Goal: Information Seeking & Learning: Find specific fact

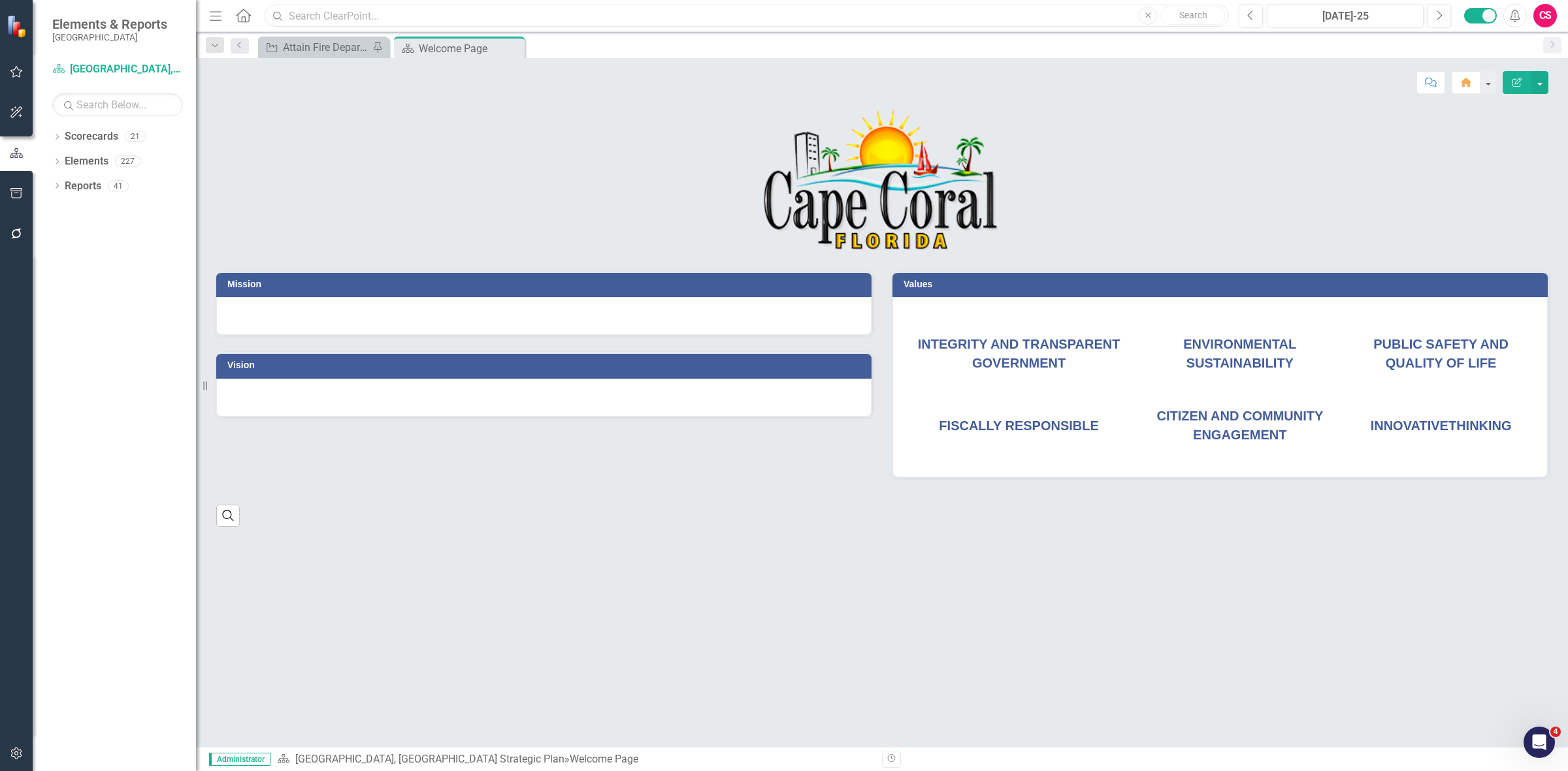
click at [369, 15] on input "text" at bounding box center [746, 16] width 964 height 23
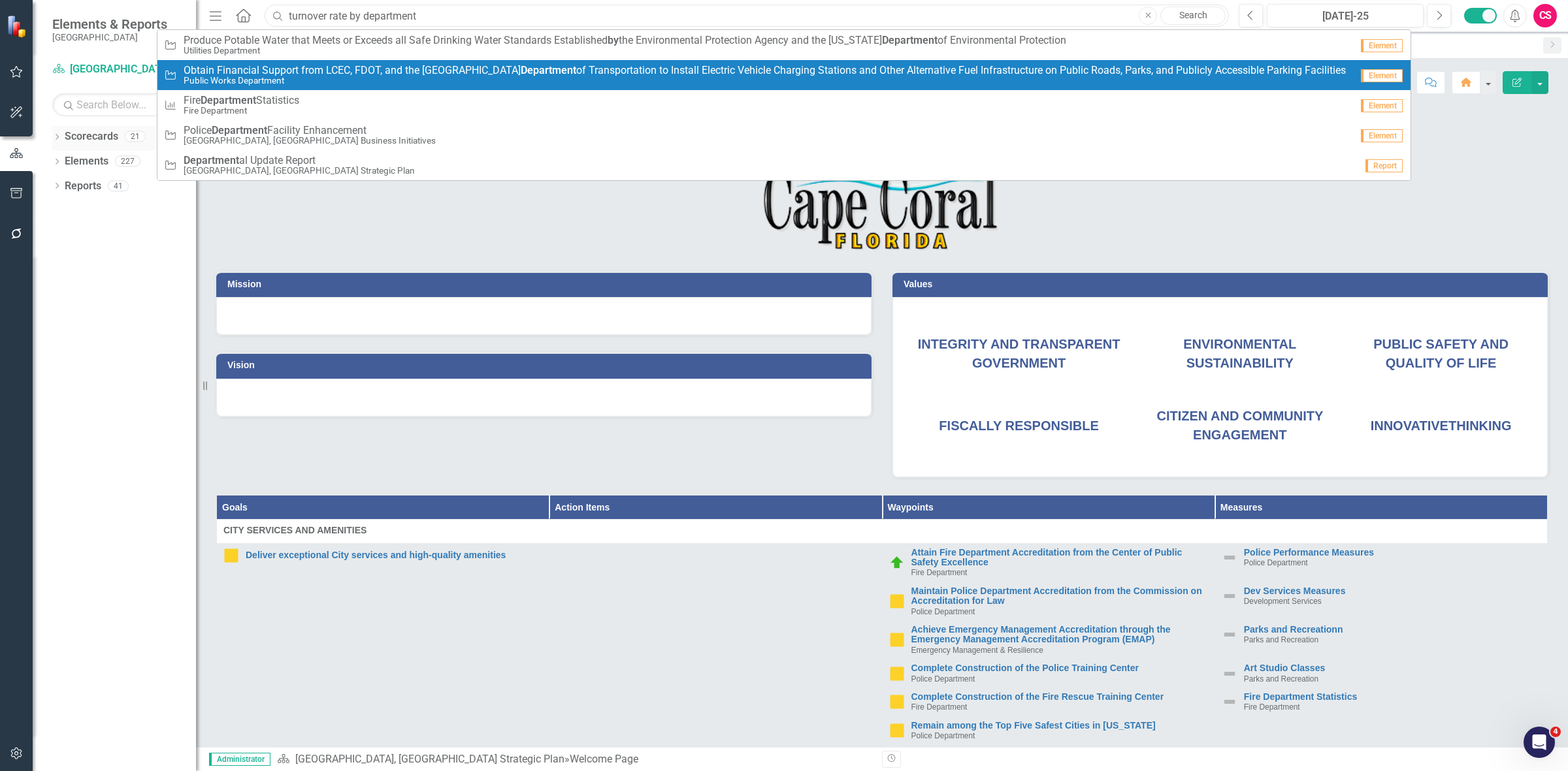
type input "turnover rate by department"
click at [82, 138] on link "Scorecards" at bounding box center [92, 137] width 54 height 15
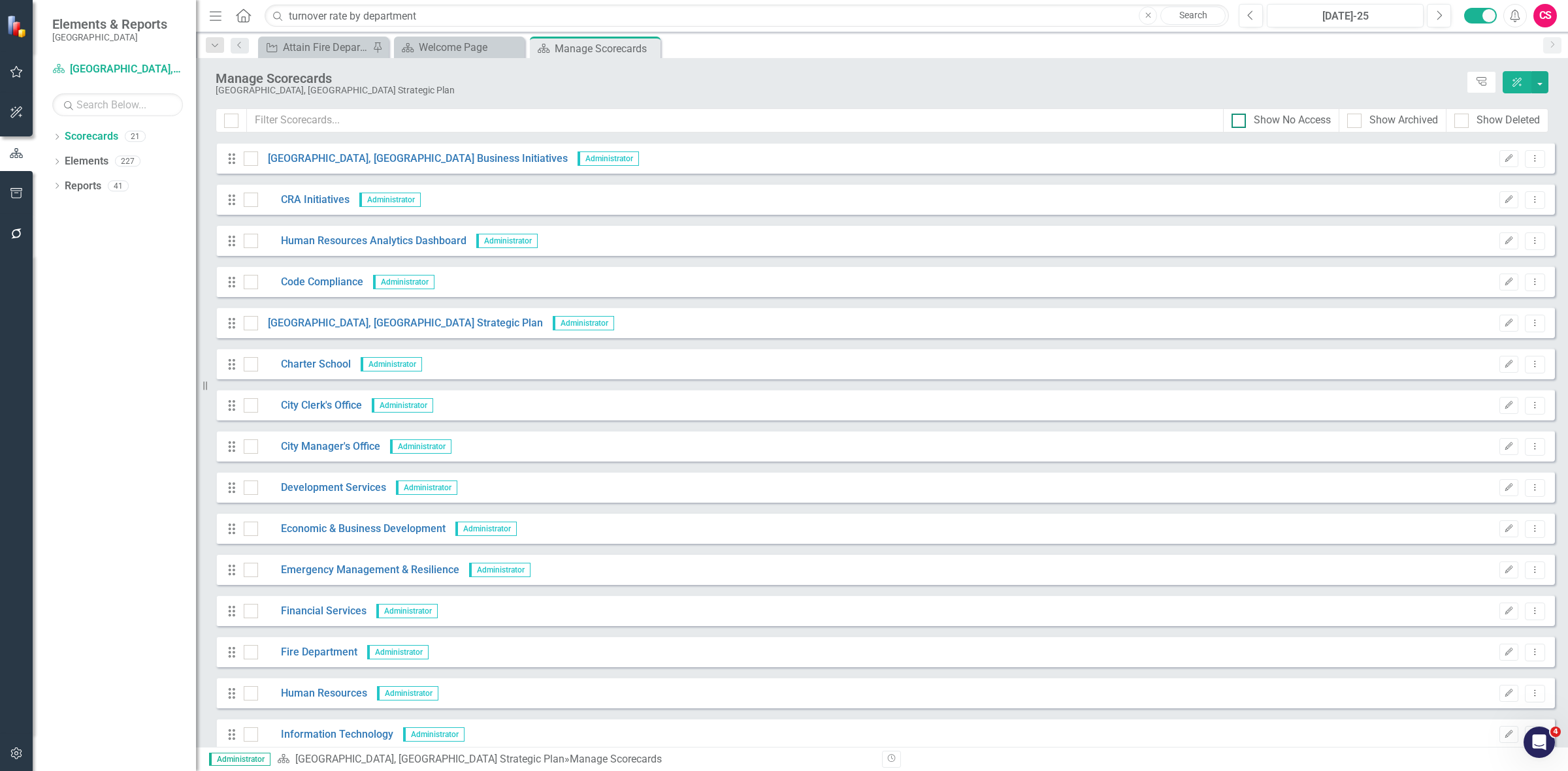
click at [1281, 128] on div "Show No Access" at bounding box center [1292, 121] width 77 height 15
click at [1240, 122] on input "Show No Access" at bounding box center [1235, 118] width 8 height 8
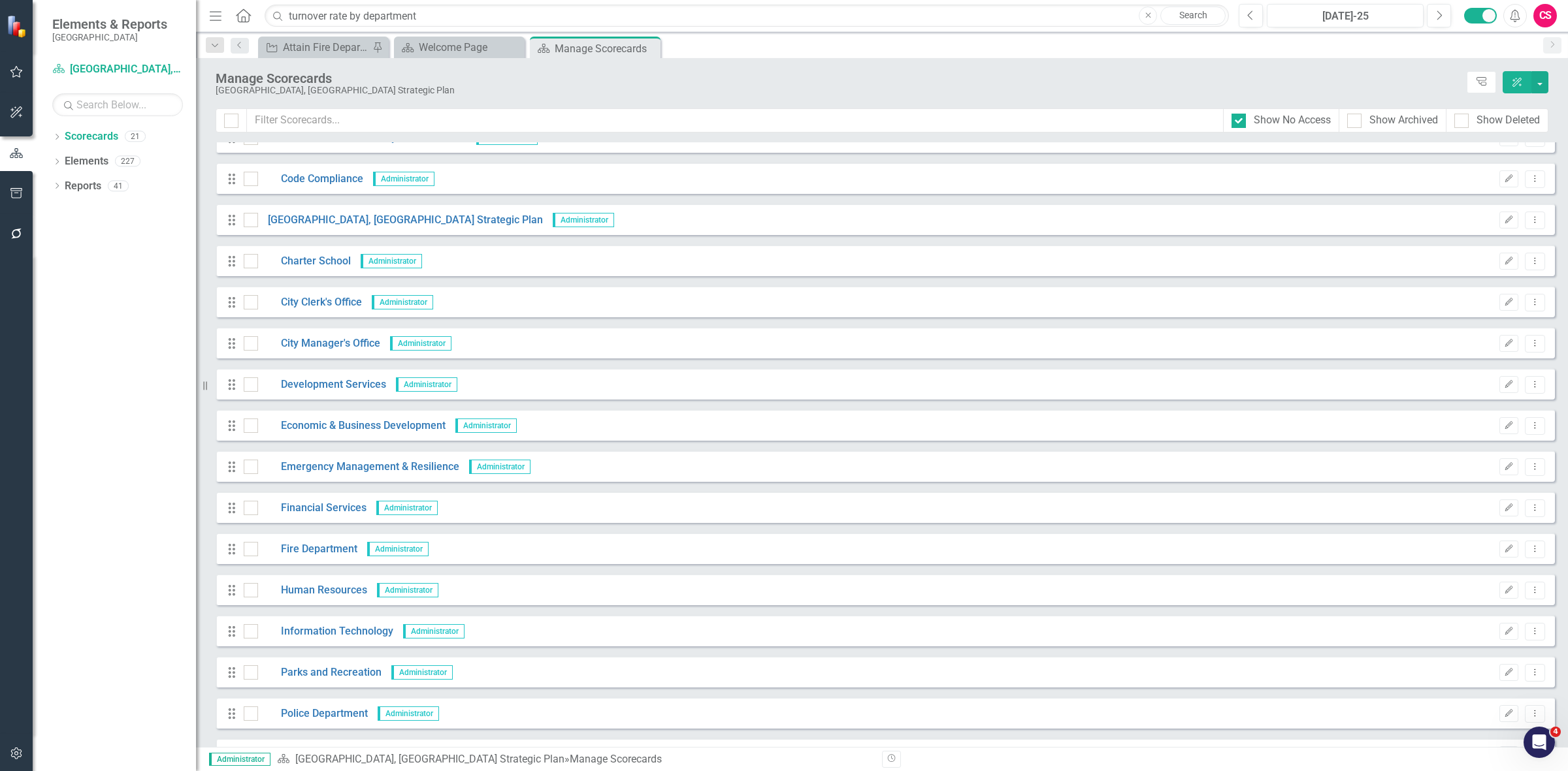
scroll to position [259, 0]
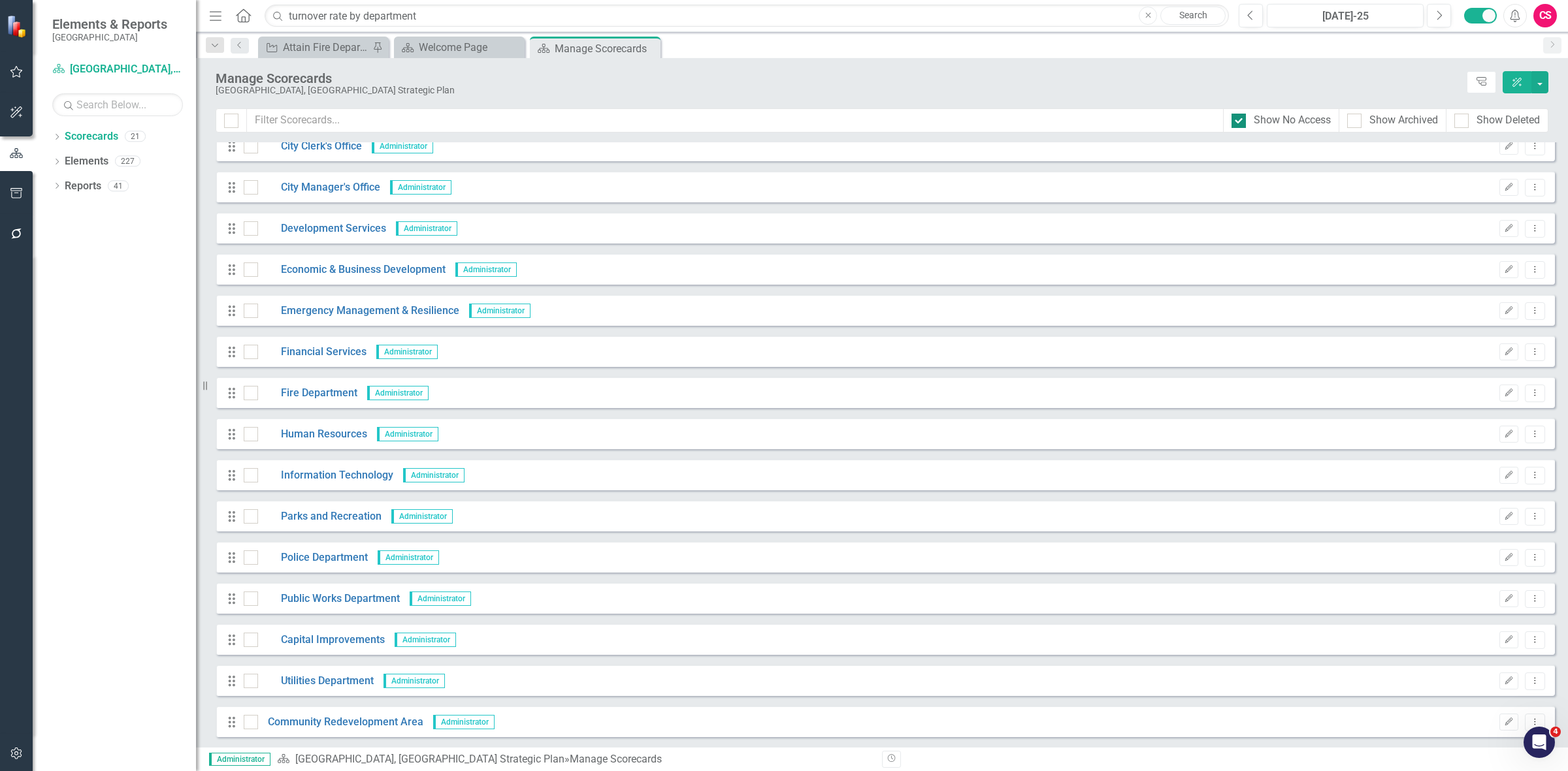
click at [1277, 115] on div "Show No Access" at bounding box center [1292, 121] width 77 height 15
click at [1240, 115] on input "Show No Access" at bounding box center [1235, 118] width 8 height 8
checkbox input "false"
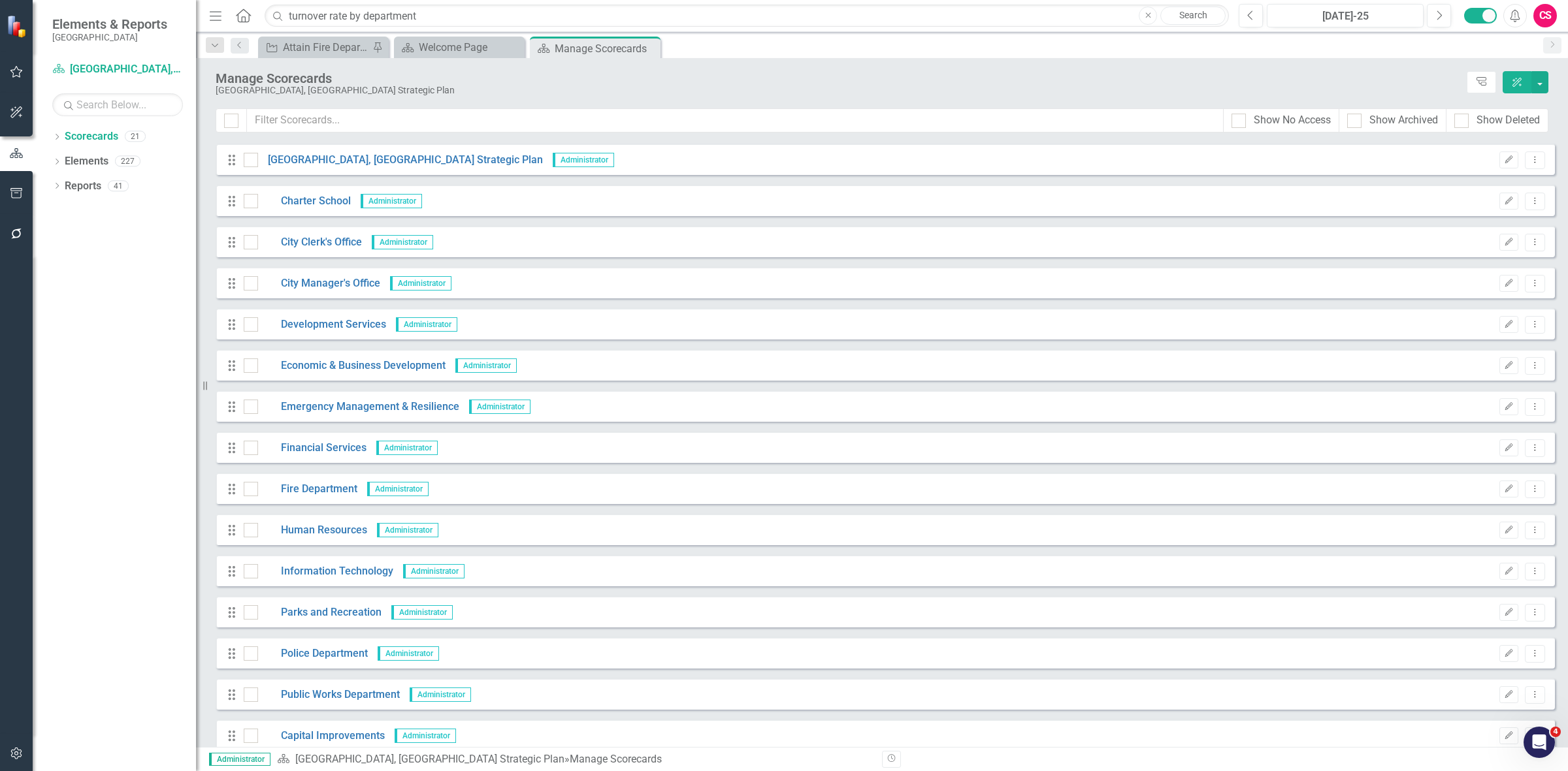
scroll to position [0, 0]
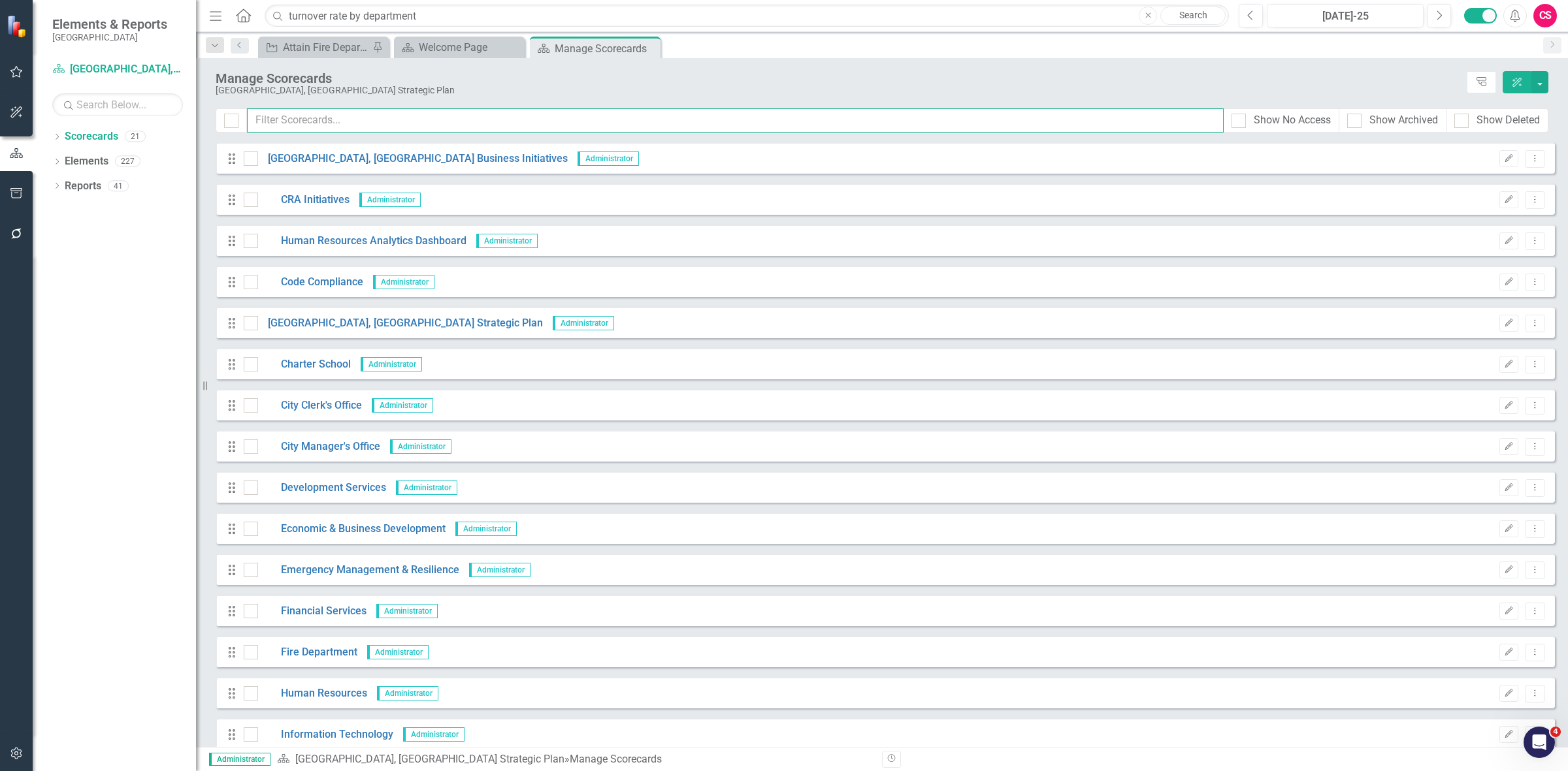
click at [321, 111] on input "text" at bounding box center [735, 121] width 976 height 24
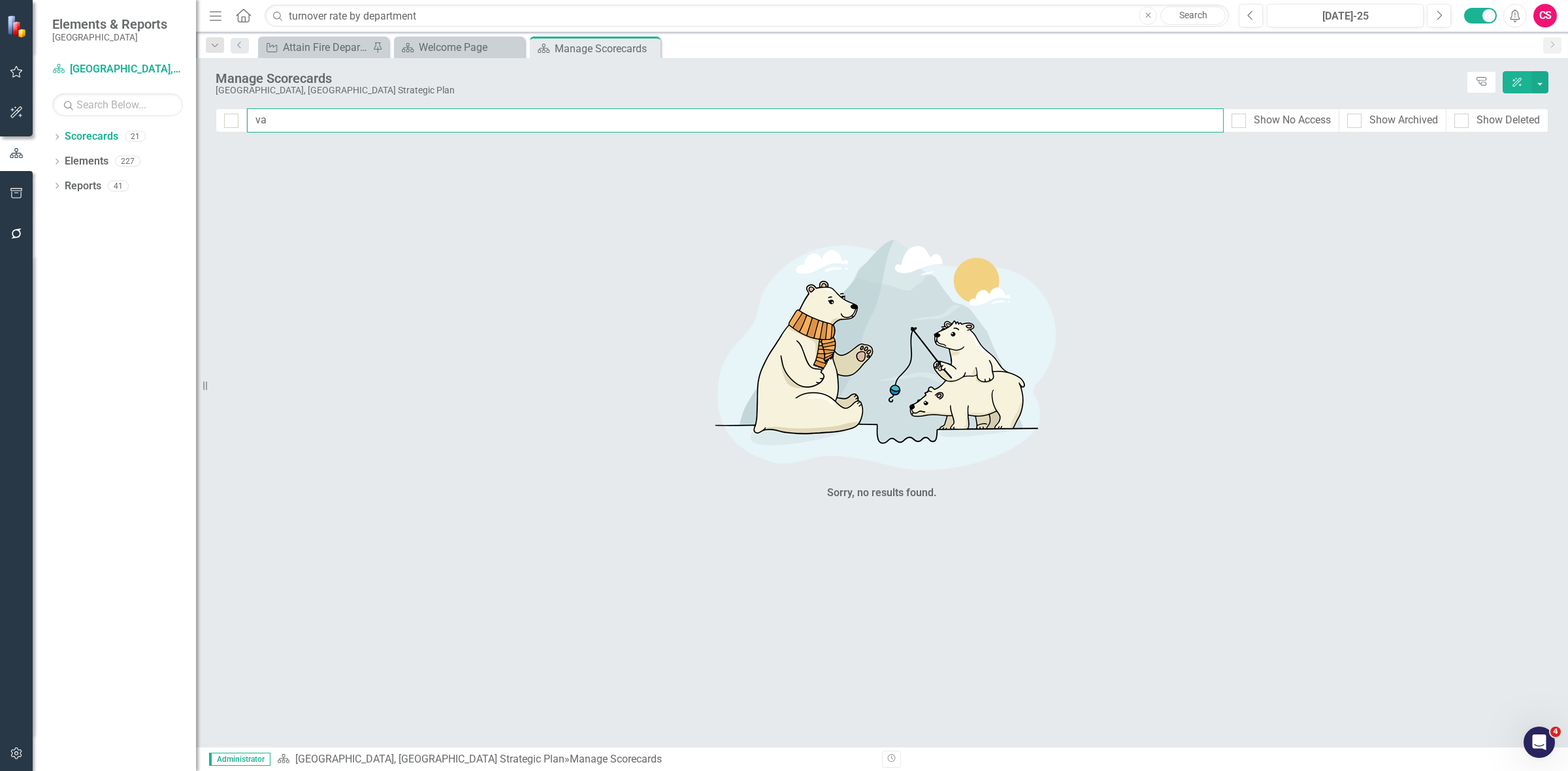
type input "vac"
drag, startPoint x: 312, startPoint y: 131, endPoint x: 298, endPoint y: 83, distance: 50.0
click at [216, 125] on div "vac Show No Access Show Archived Show Deleted" at bounding box center [881, 121] width 1333 height 24
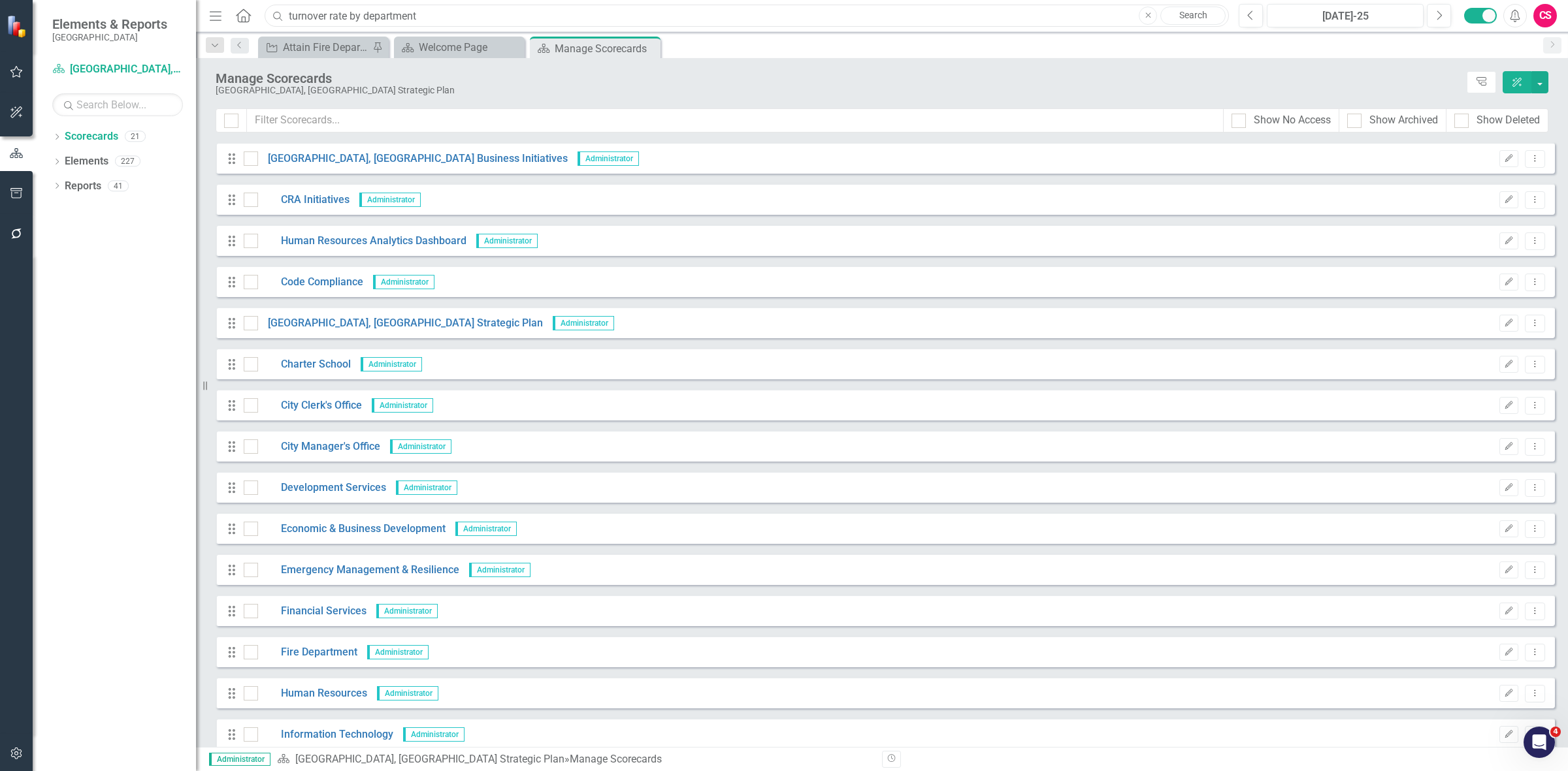
drag, startPoint x: 481, startPoint y: 15, endPoint x: 119, endPoint y: 15, distance: 362.0
click at [119, 15] on div "Elements & Reports Cape Coral Scorecard Cape Coral, FL Strategic Plan Search Dr…" at bounding box center [784, 385] width 1568 height 771
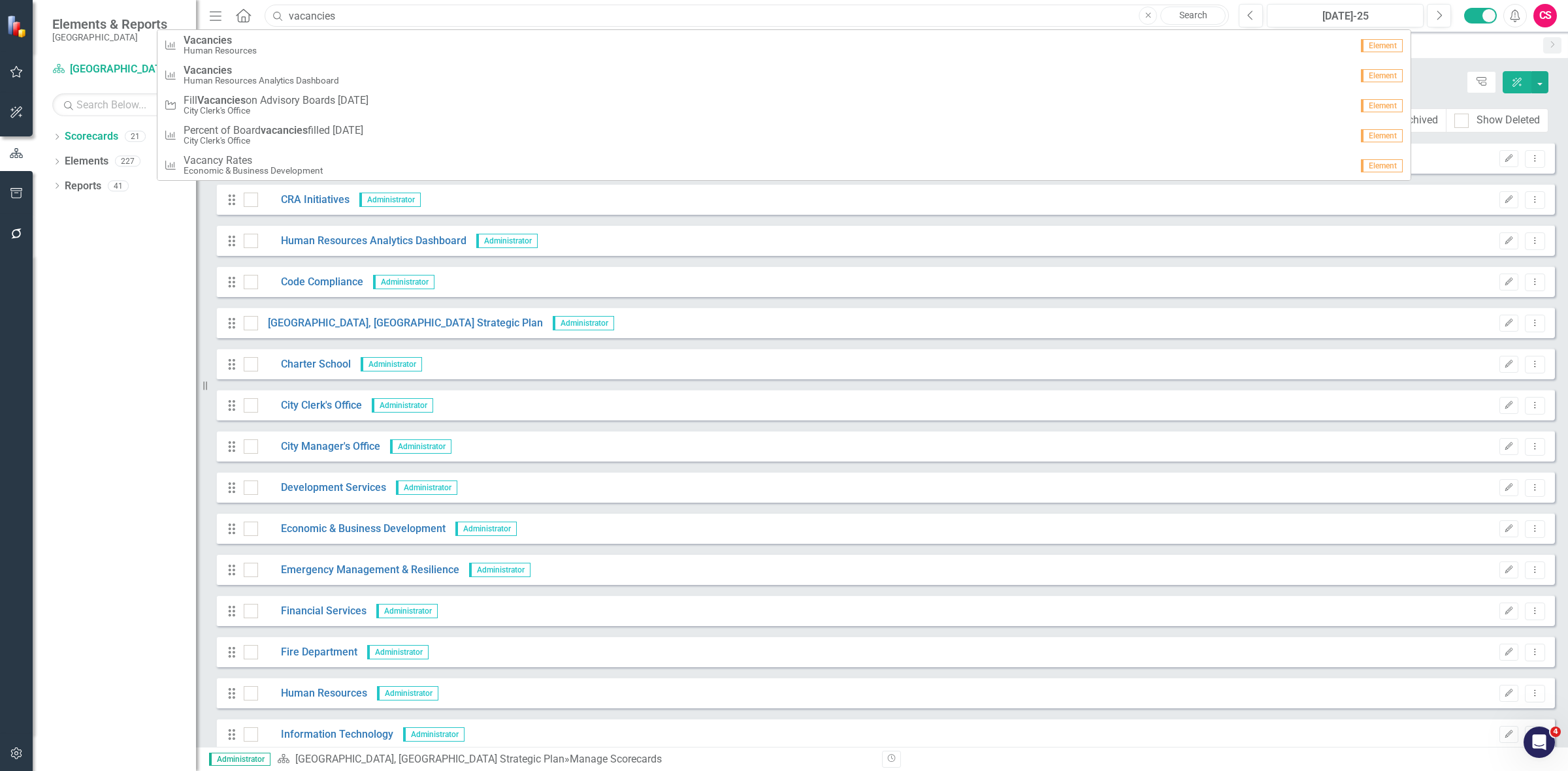
type input "vacancies"
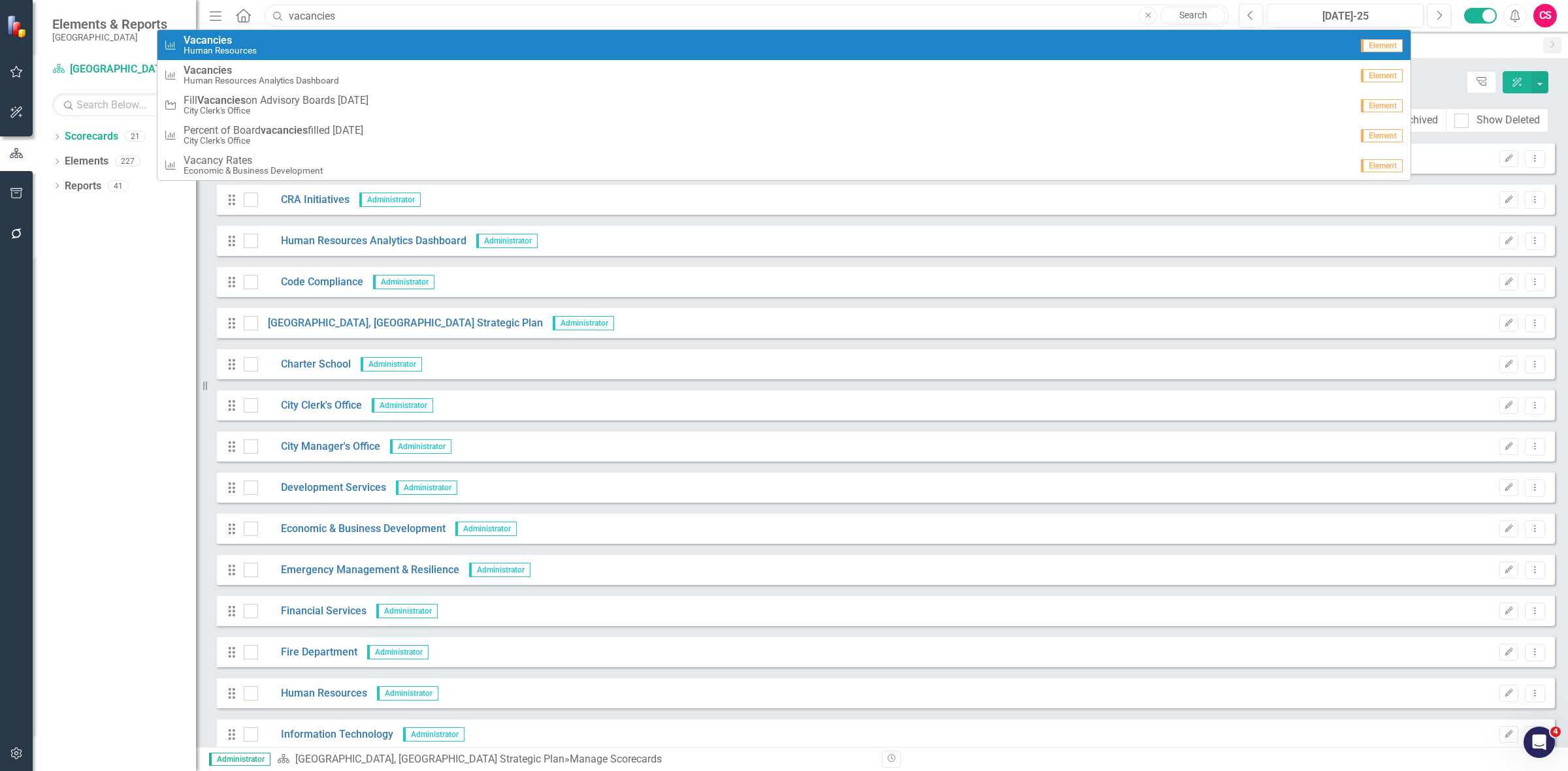
click at [1174, 5] on input "vacancies" at bounding box center [746, 16] width 964 height 23
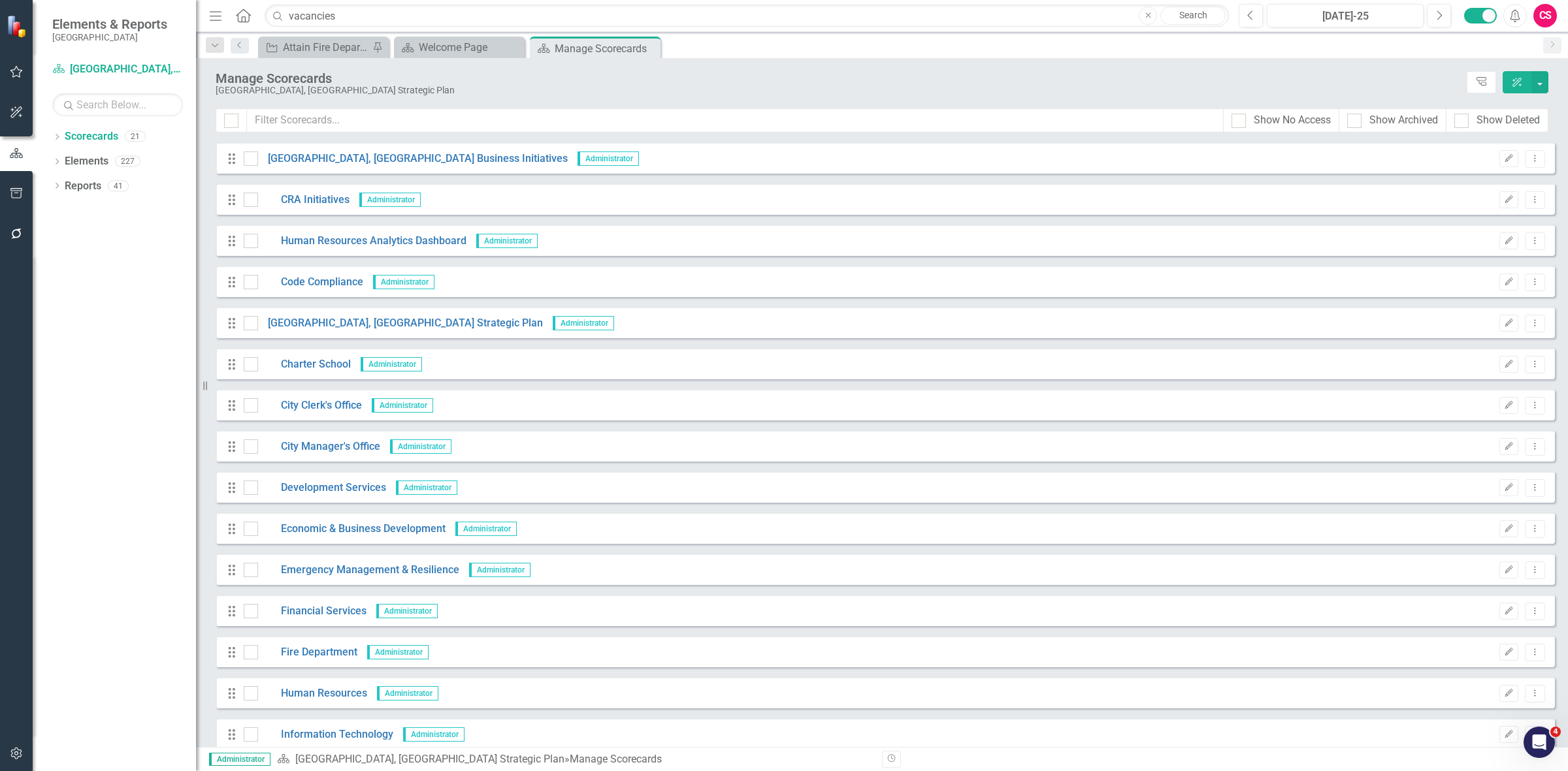
click at [1180, 14] on link "Search" at bounding box center [1192, 16] width 65 height 18
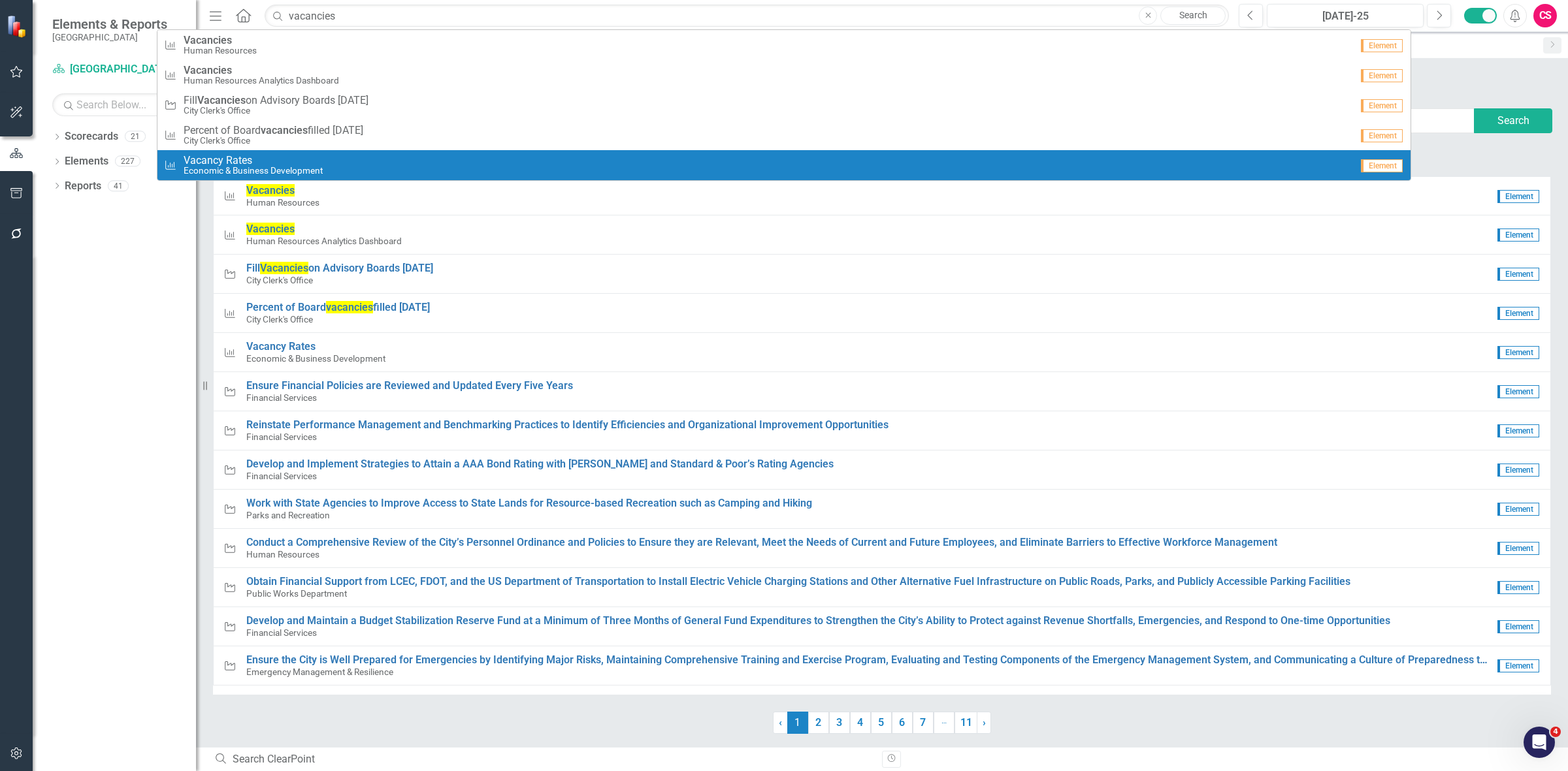
click at [142, 458] on div "Dropdown Scorecards 21 Dropdown Cape Coral, FL Business Initiatives CRA Initiat…" at bounding box center [115, 449] width 164 height 645
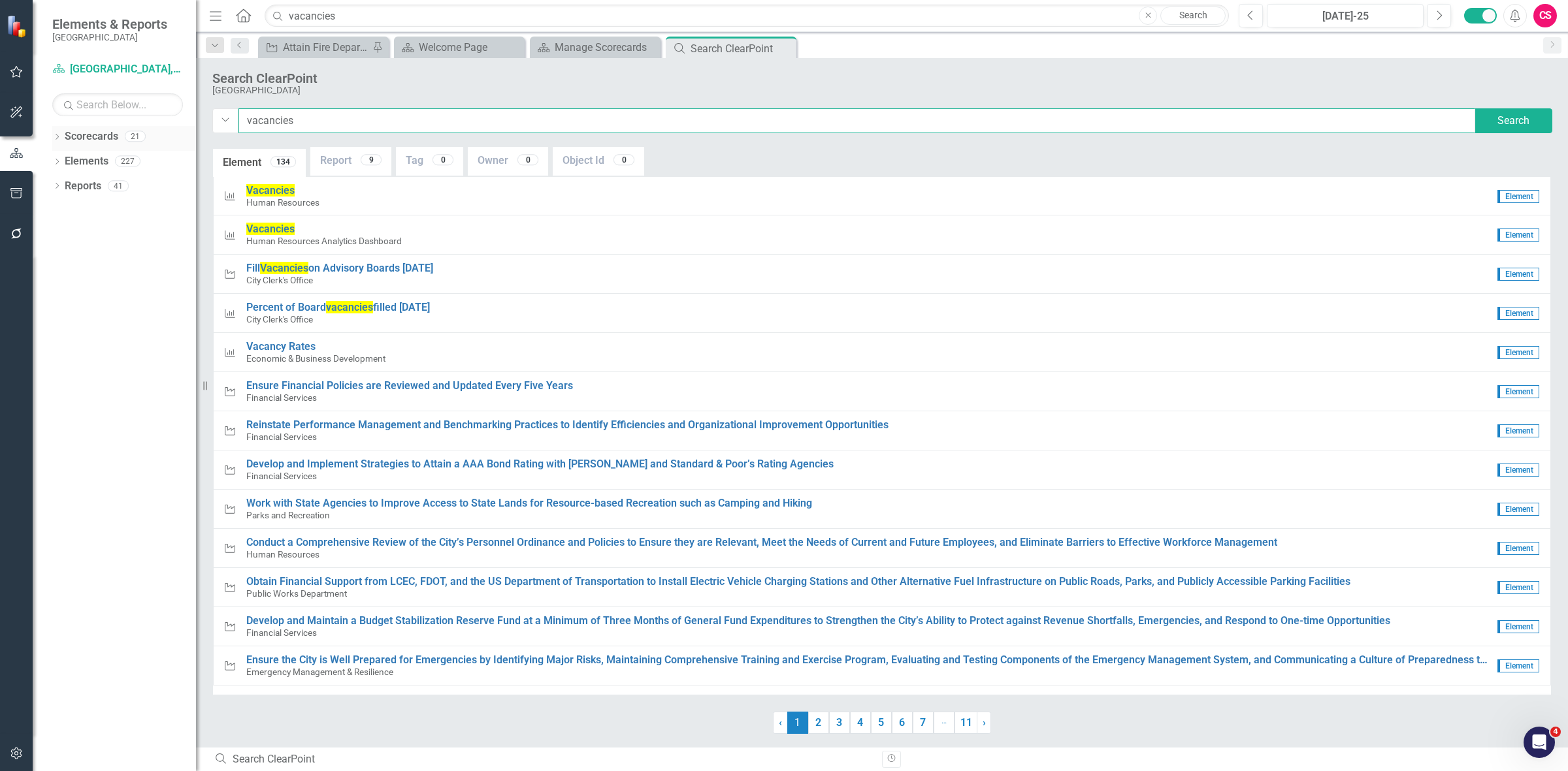
drag, startPoint x: 267, startPoint y: 125, endPoint x: 96, endPoint y: 137, distance: 171.4
click at [92, 147] on div "Elements & Reports Cape Coral Scorecard Cape Coral, FL Strategic Plan Search Dr…" at bounding box center [784, 385] width 1568 height 771
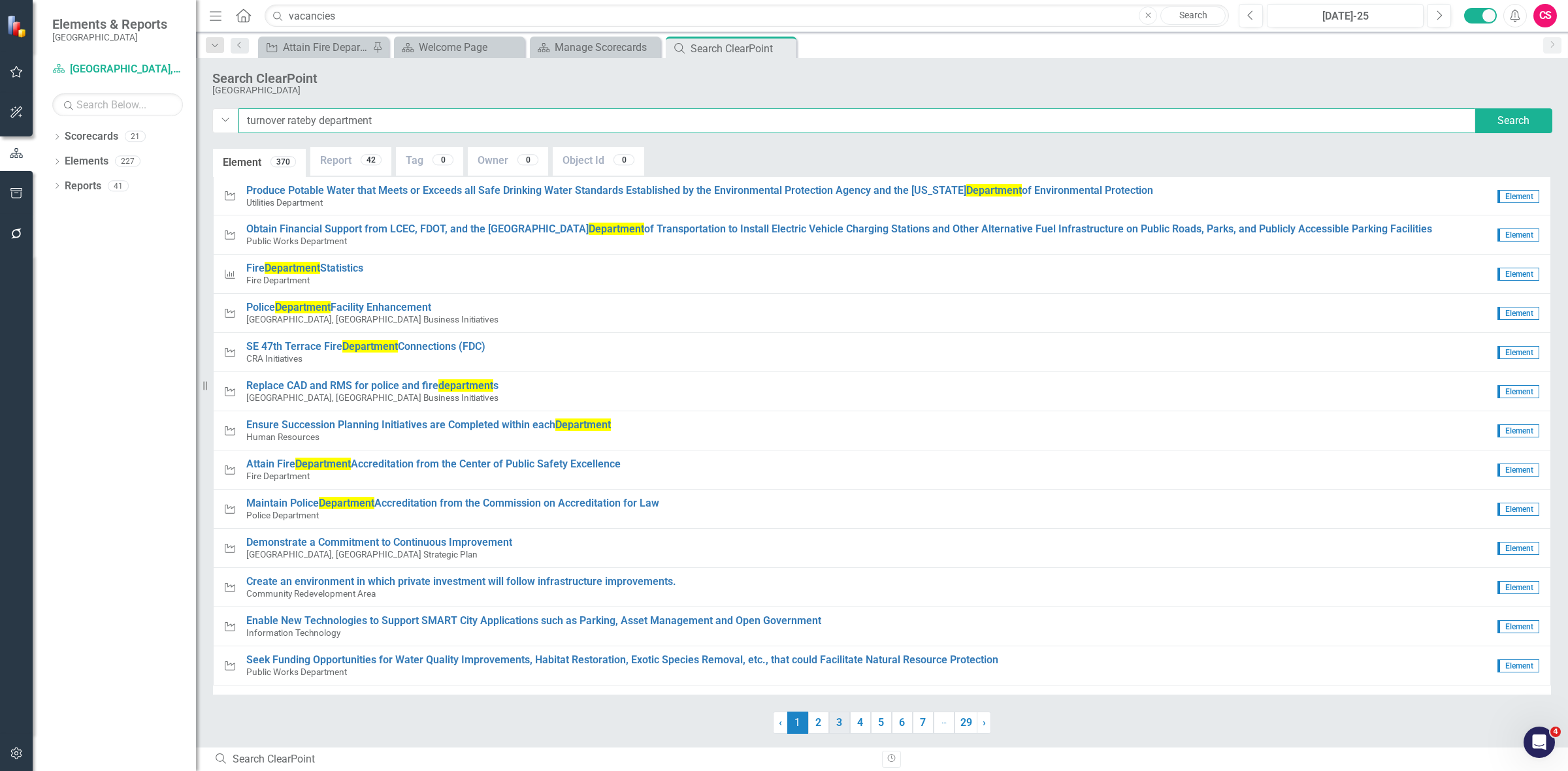
type input "turnover rateby department"
click at [820, 722] on link "2" at bounding box center [818, 722] width 21 height 22
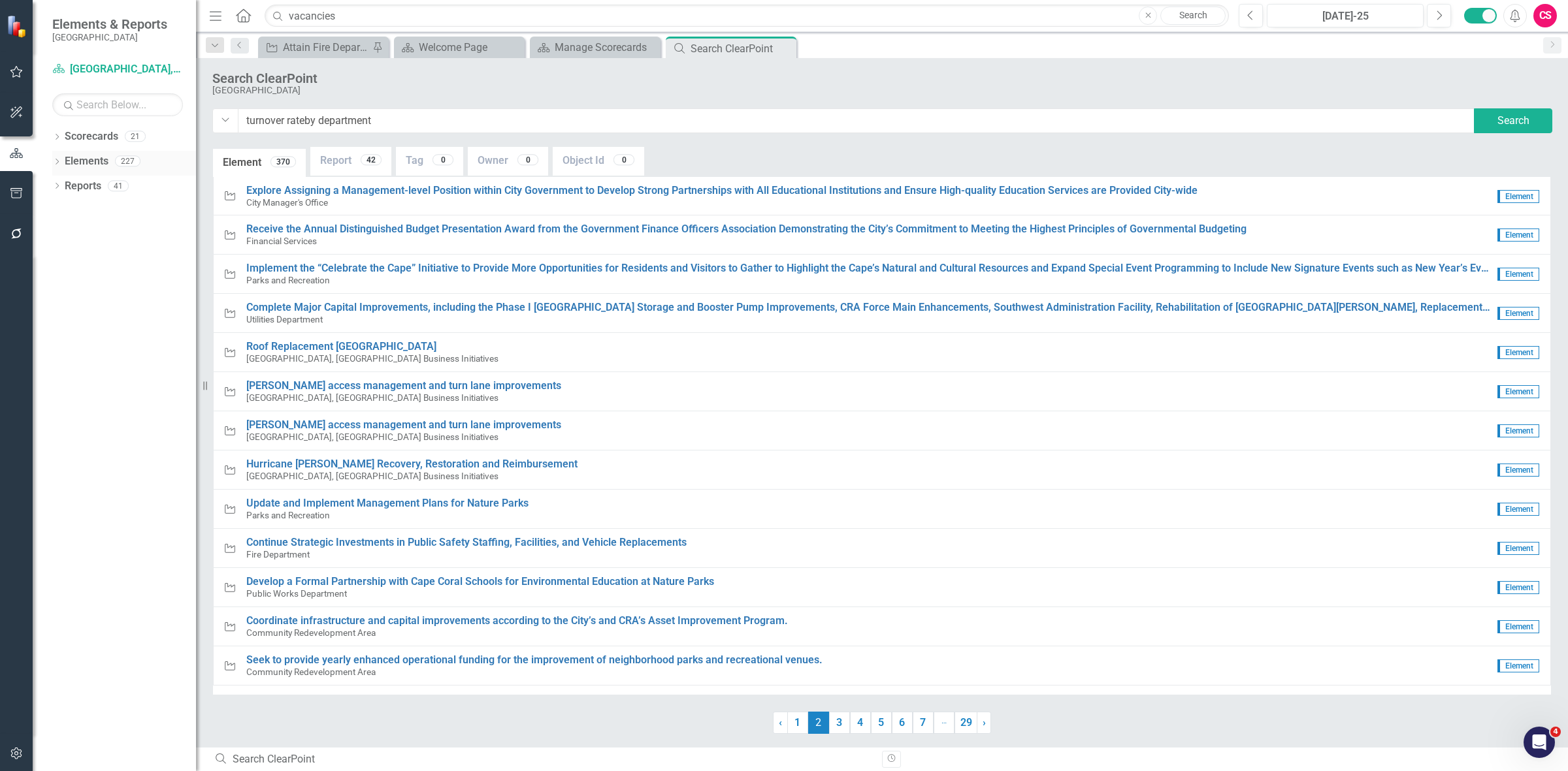
click at [57, 164] on icon at bounding box center [57, 162] width 3 height 6
click at [109, 237] on link "Measure Measures" at bounding box center [103, 235] width 65 height 15
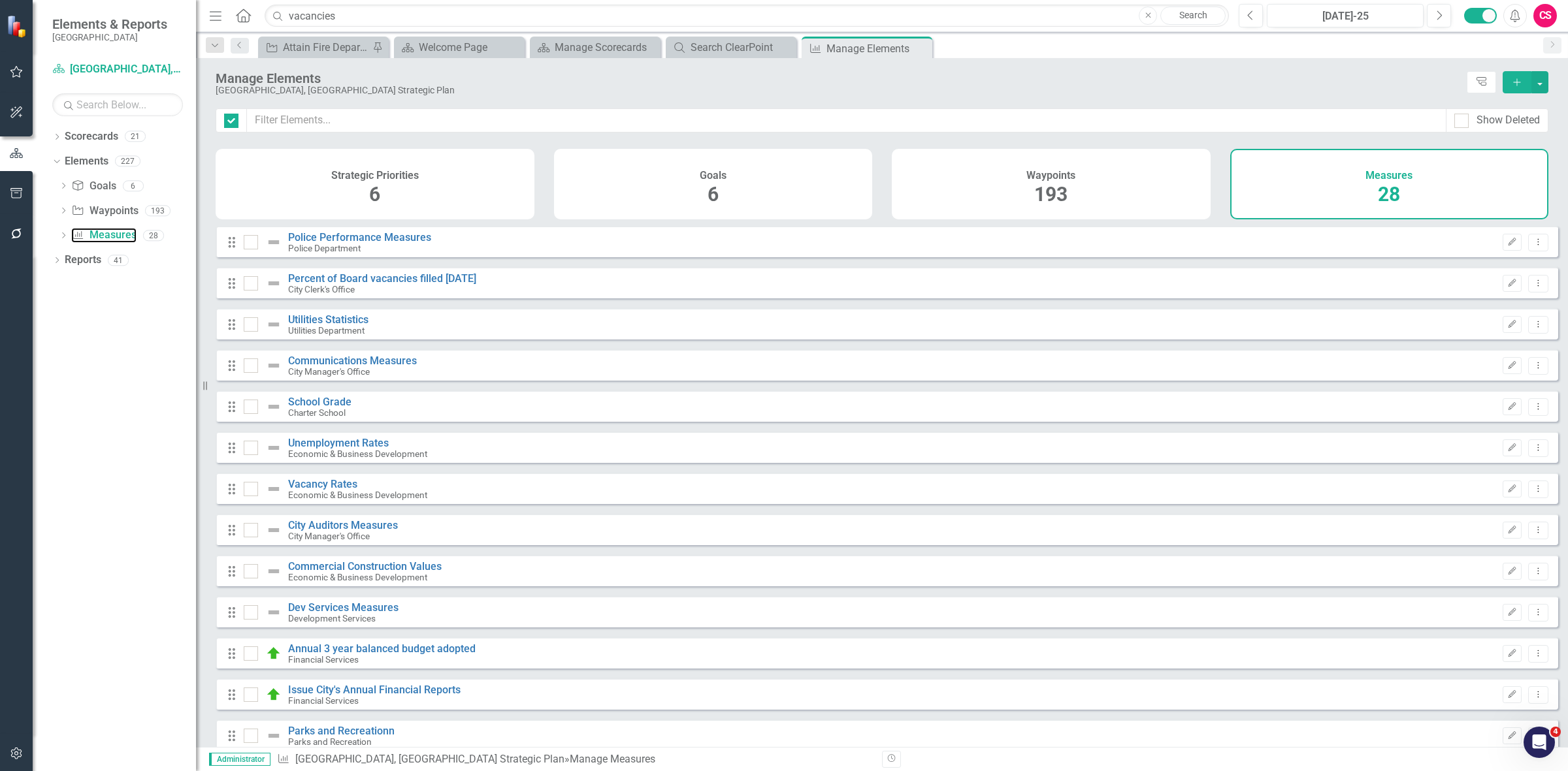
checkbox input "false"
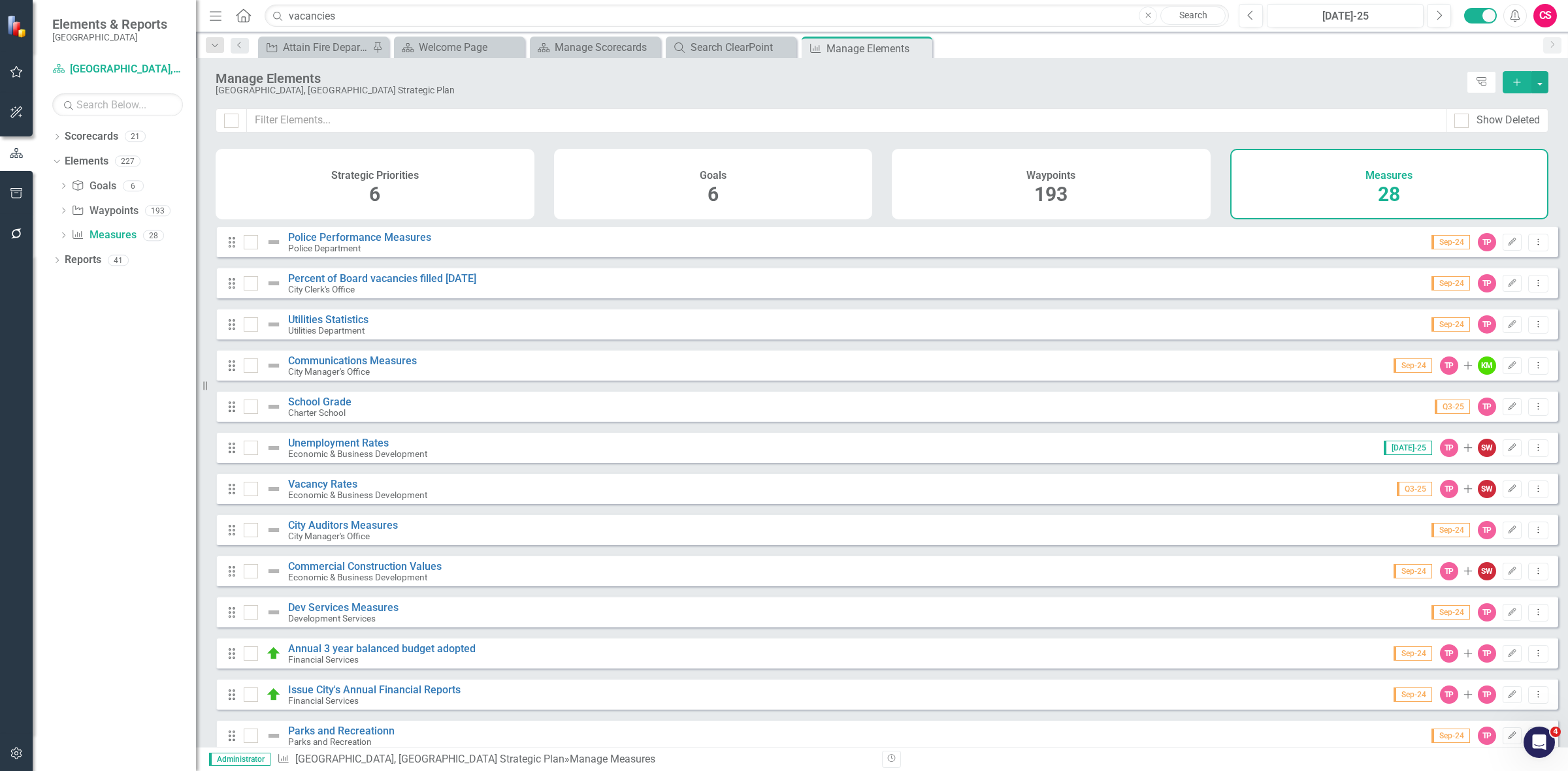
click at [1138, 164] on div "Waypoints 193" at bounding box center [1050, 184] width 319 height 70
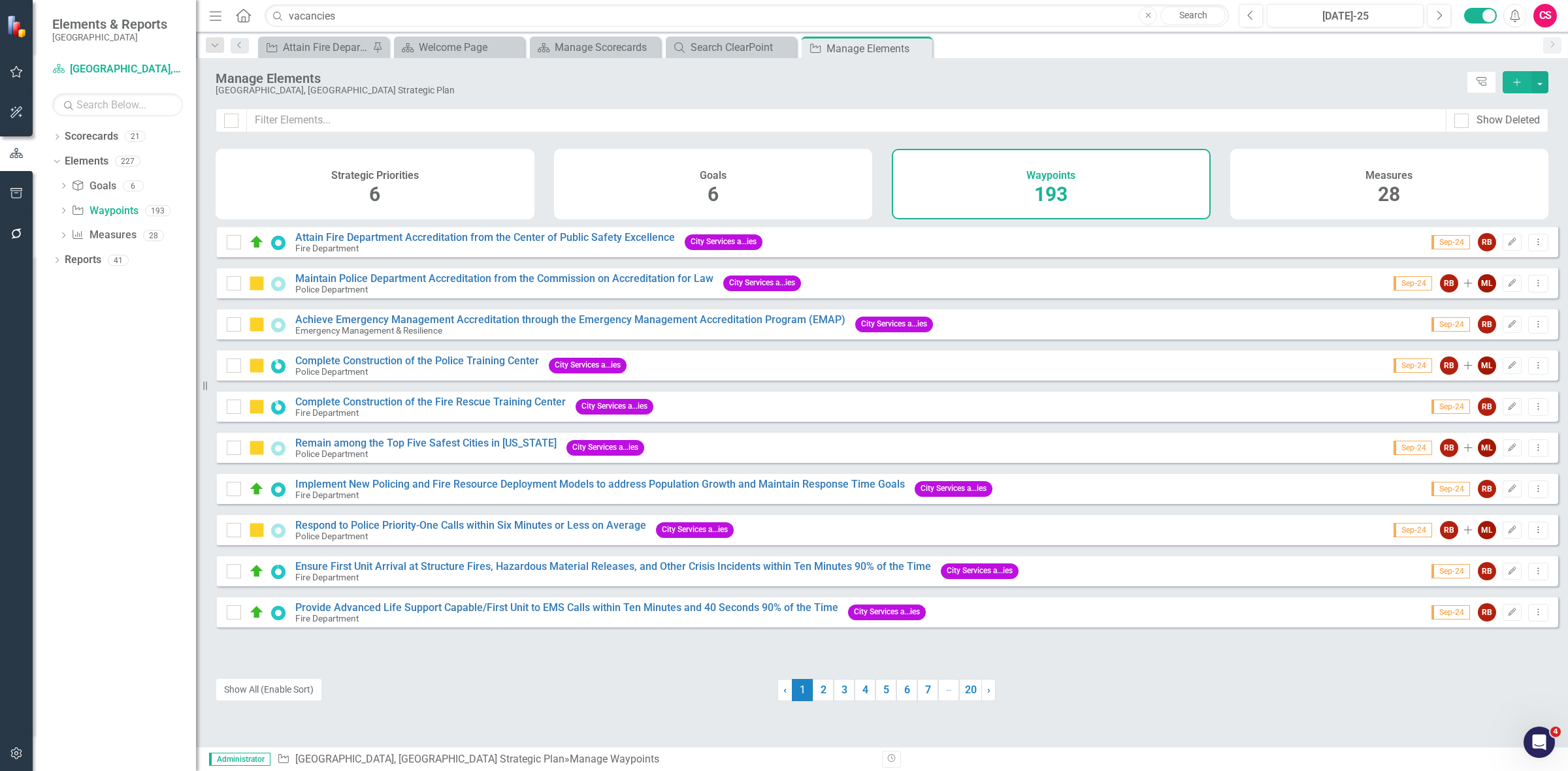
click at [1281, 195] on div "Measures 28" at bounding box center [1389, 184] width 319 height 70
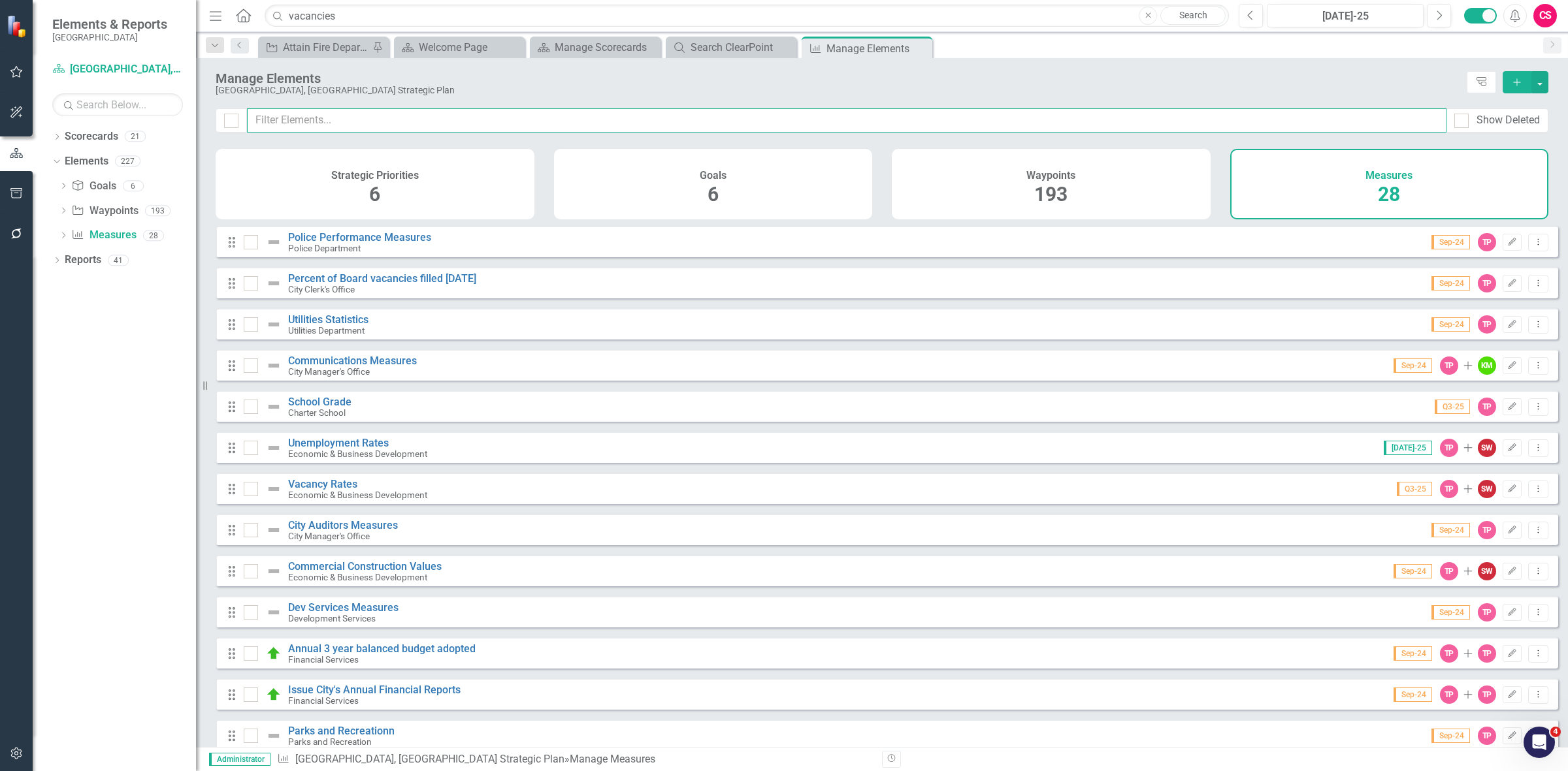
click at [442, 124] on input "text" at bounding box center [846, 121] width 1200 height 24
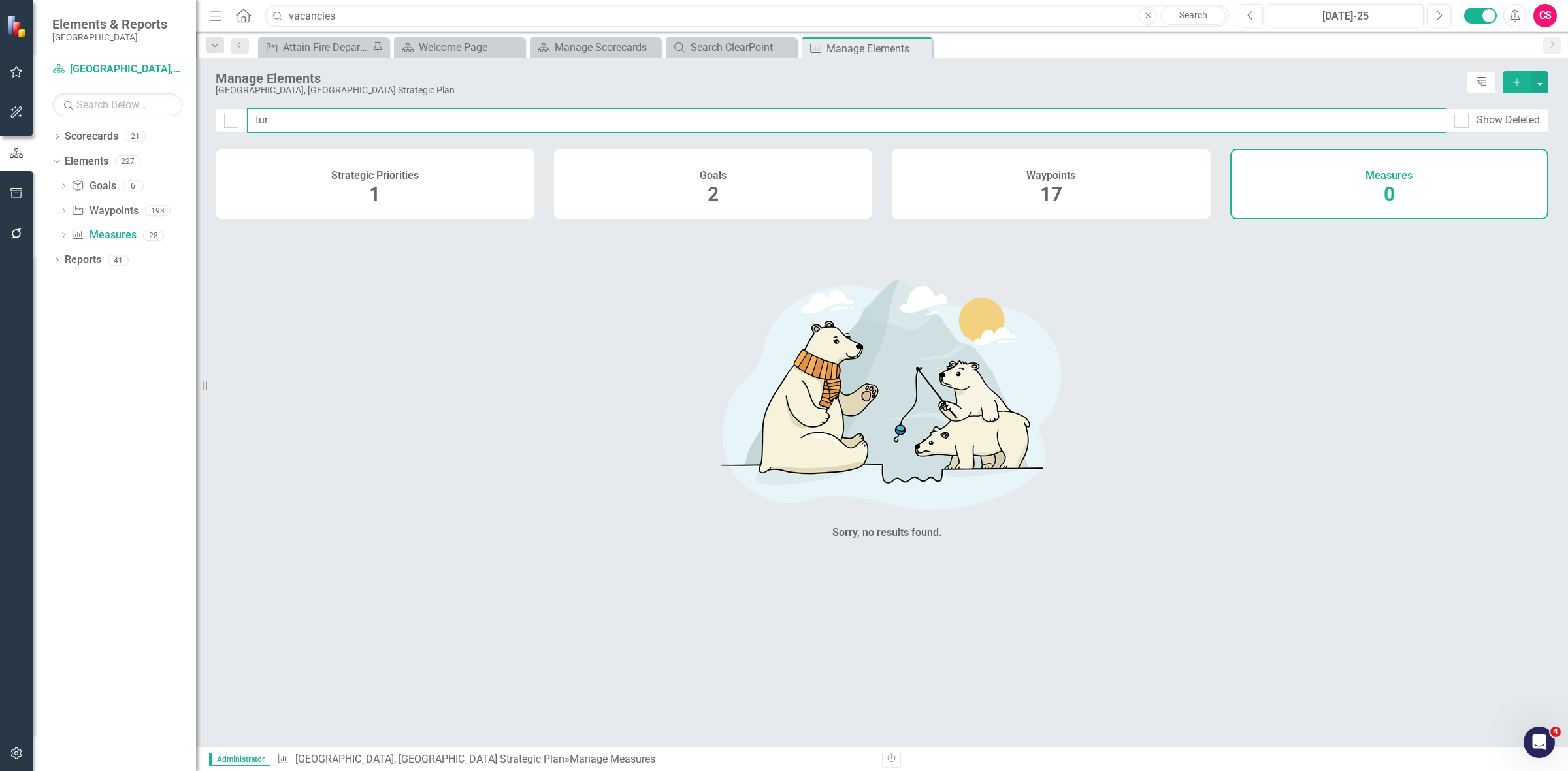
type input "tu"
checkbox input "false"
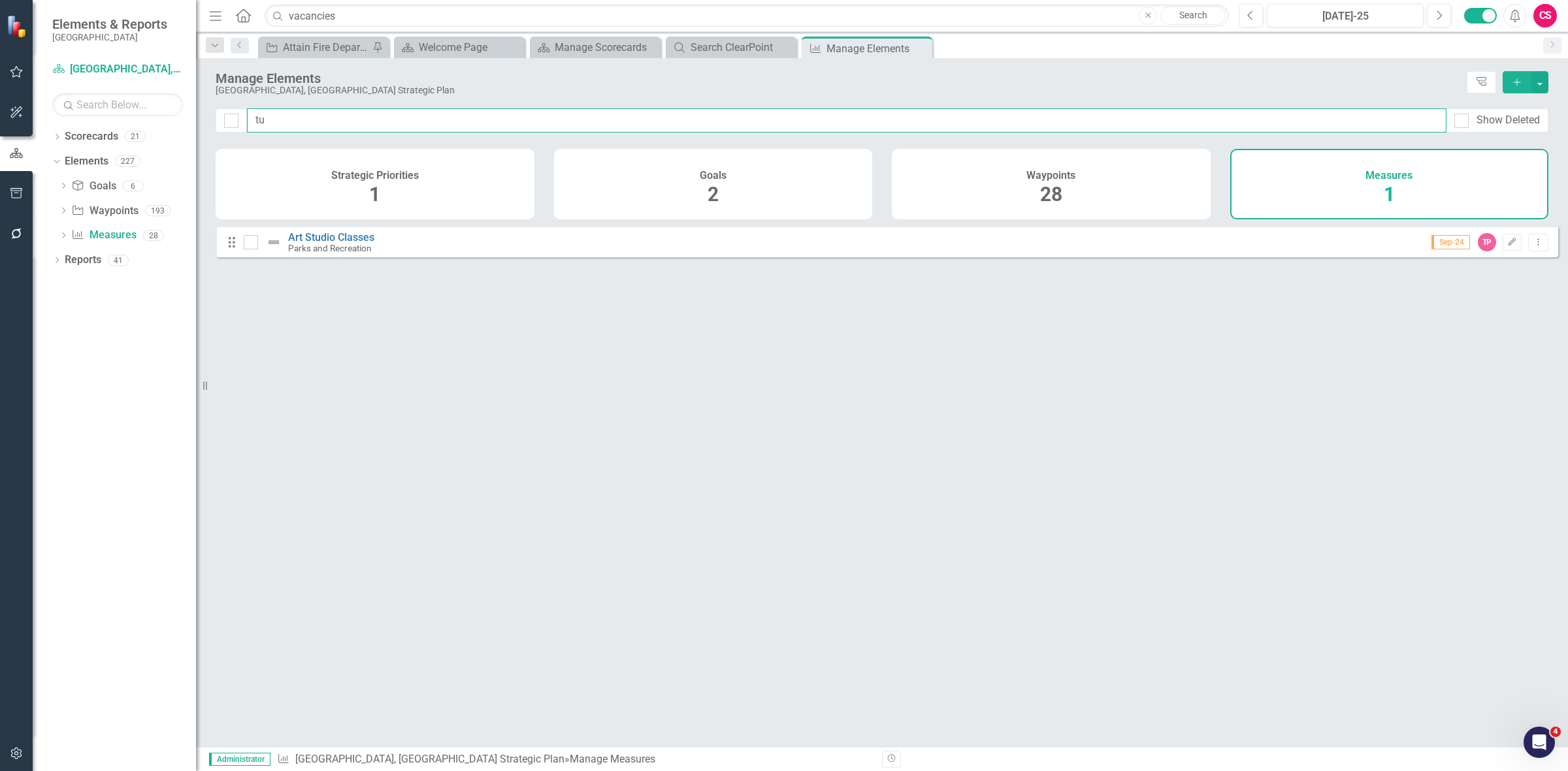
type input "t"
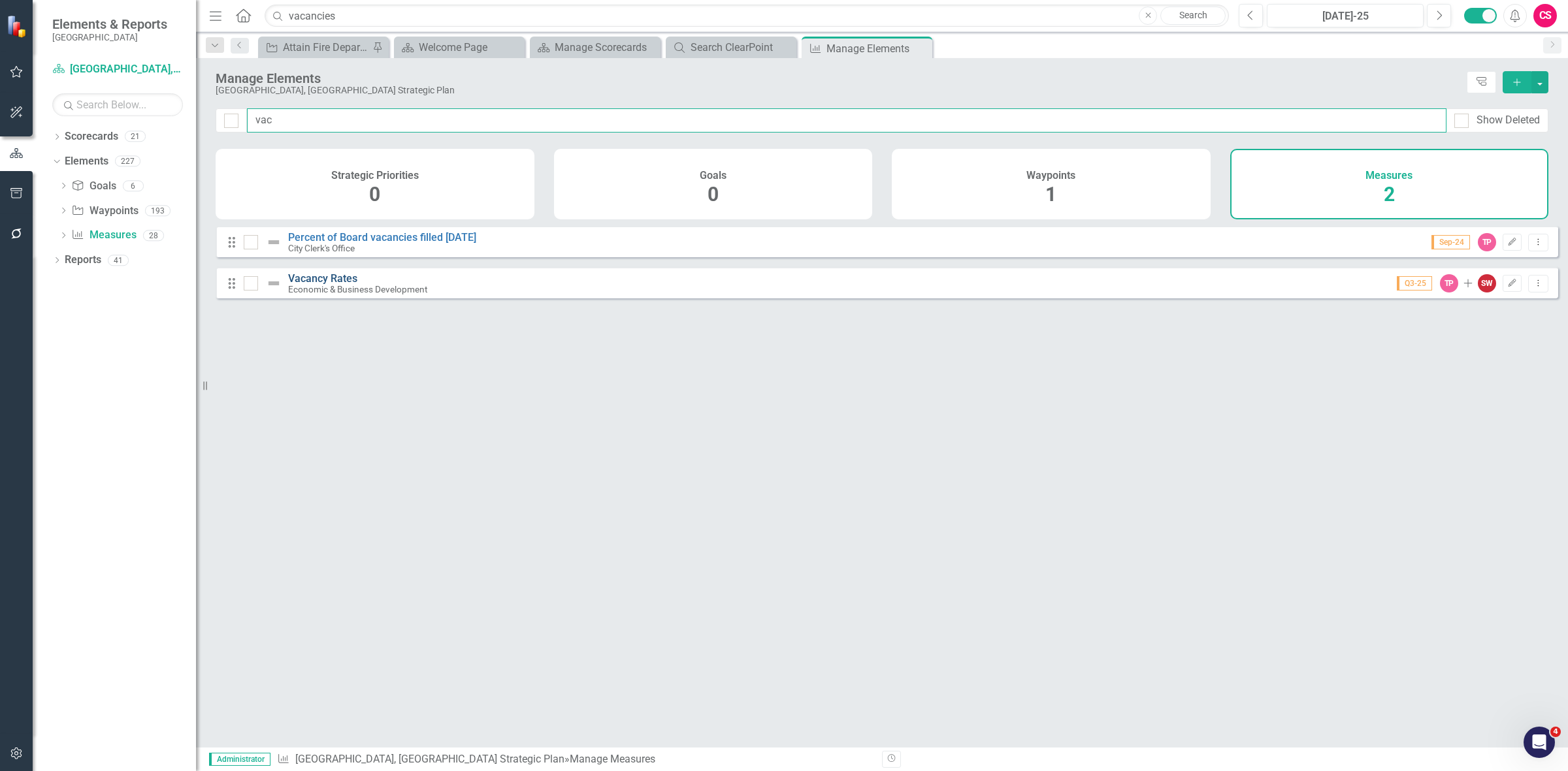
type input "vac"
click at [321, 285] on link "Vacancy Rates" at bounding box center [323, 278] width 70 height 12
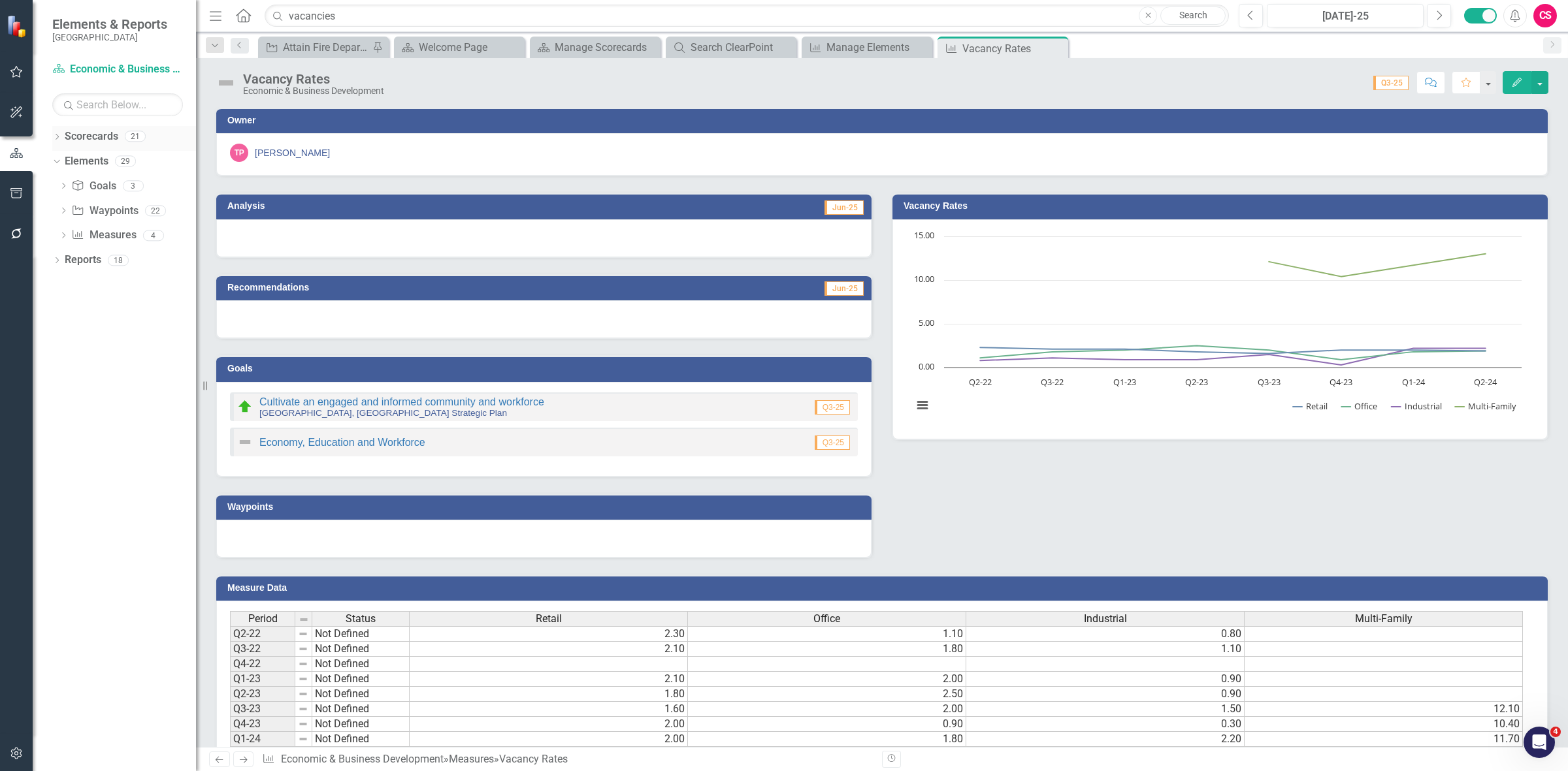
click at [86, 139] on link "Scorecards" at bounding box center [92, 137] width 54 height 15
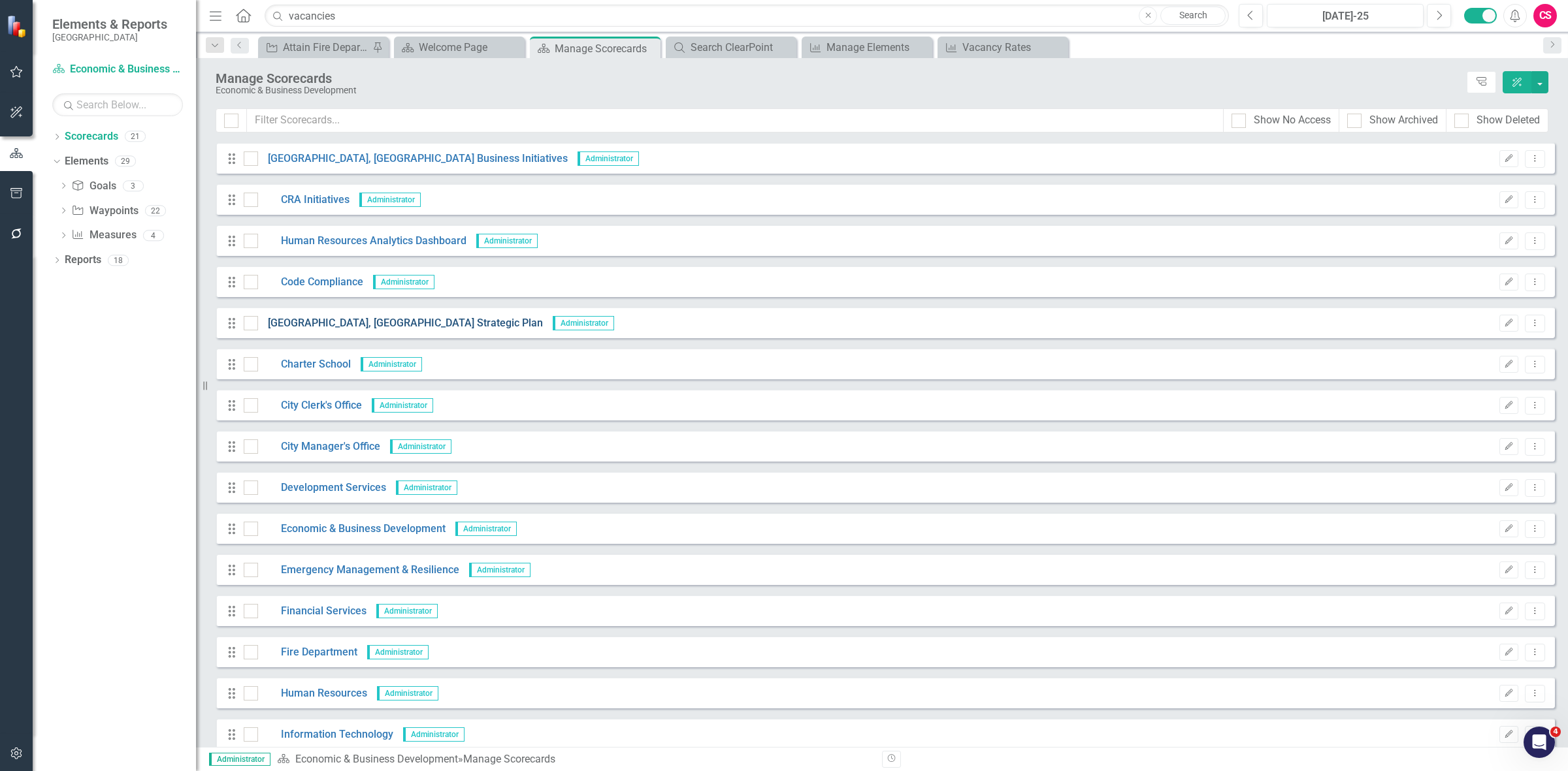
click at [324, 317] on link "[GEOGRAPHIC_DATA], [GEOGRAPHIC_DATA] Strategic Plan" at bounding box center [401, 324] width 285 height 15
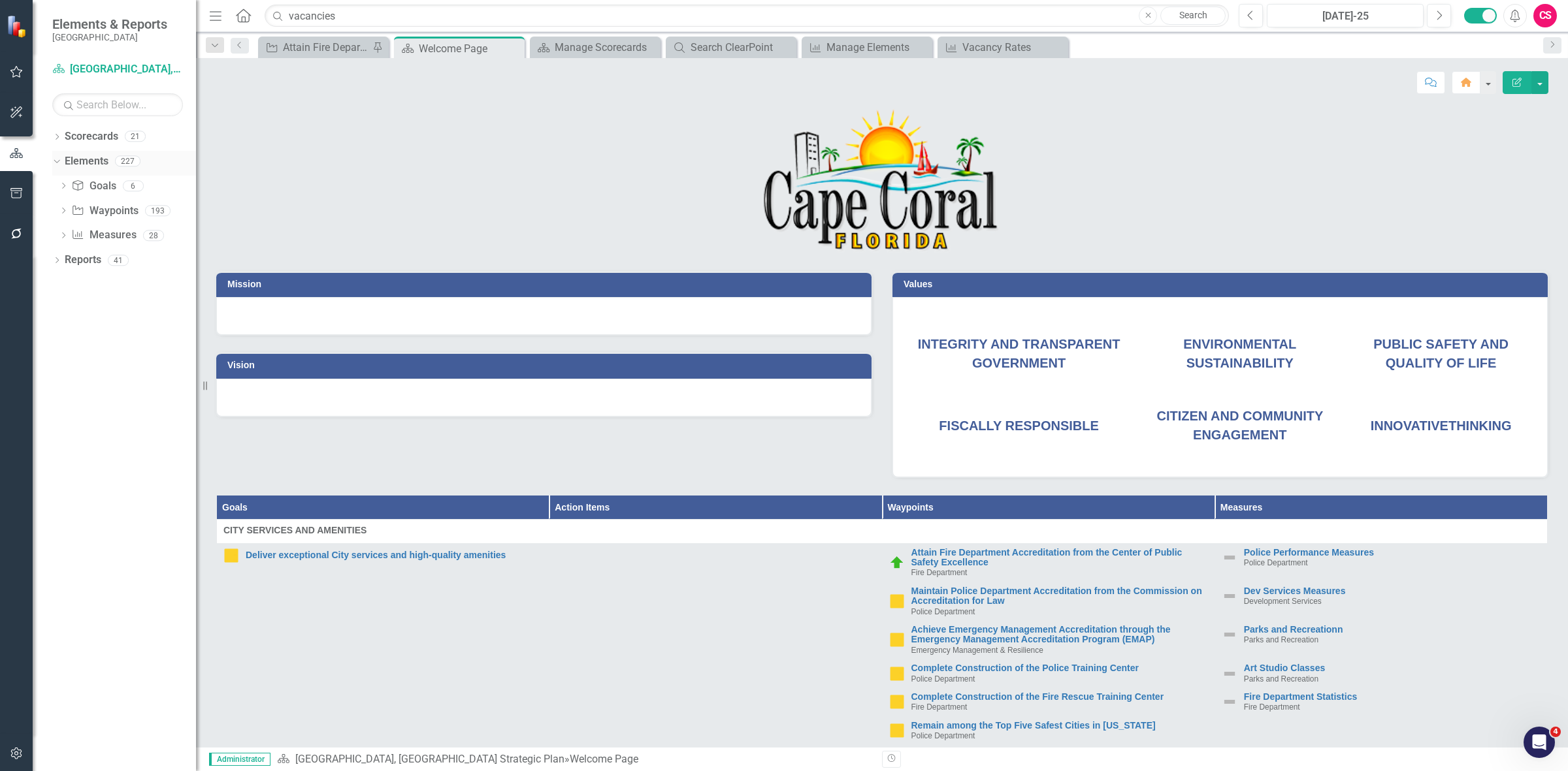
click at [74, 160] on link "Elements" at bounding box center [86, 162] width 44 height 15
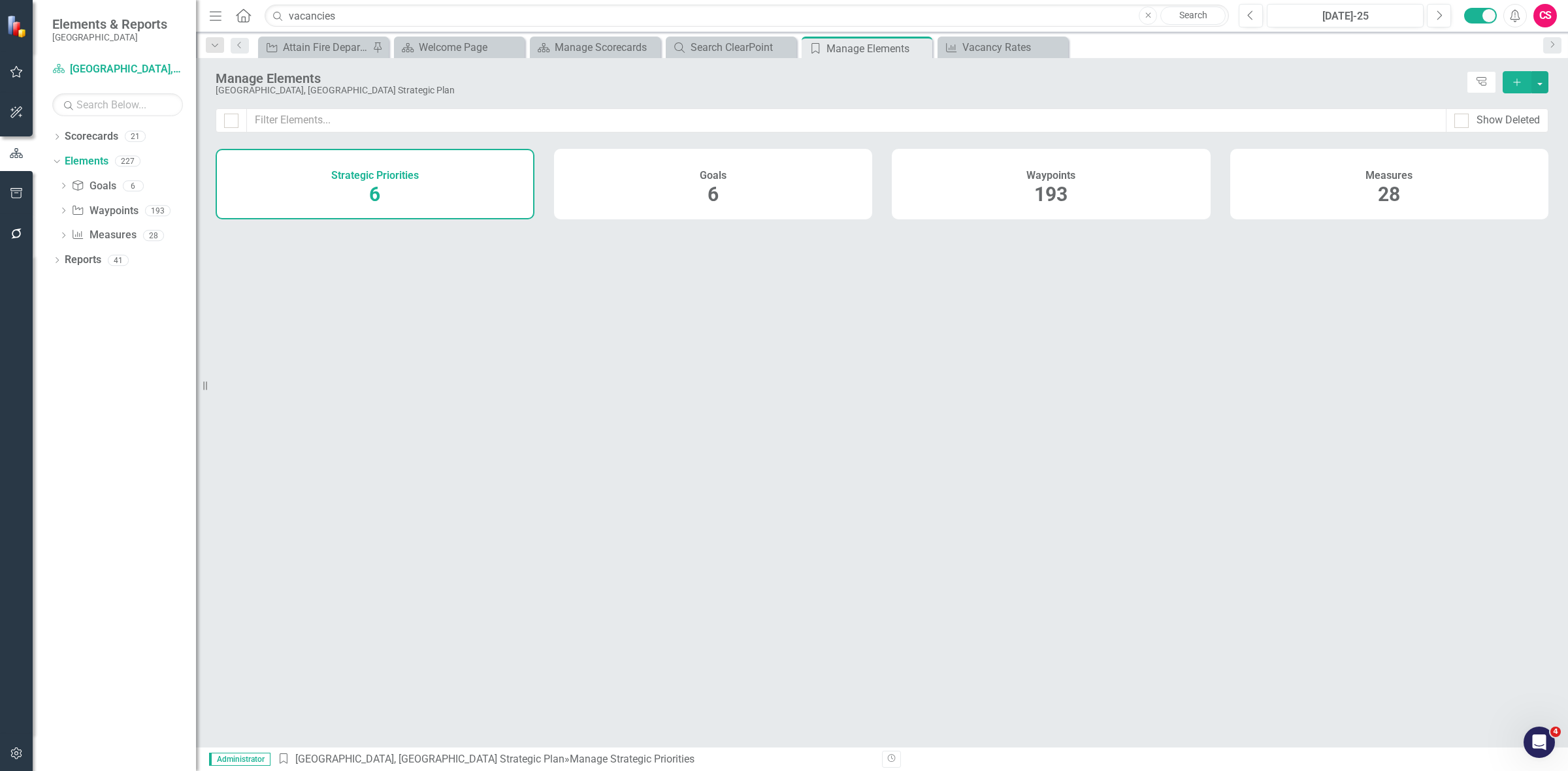
click at [1312, 177] on div "Measures 28" at bounding box center [1389, 184] width 319 height 70
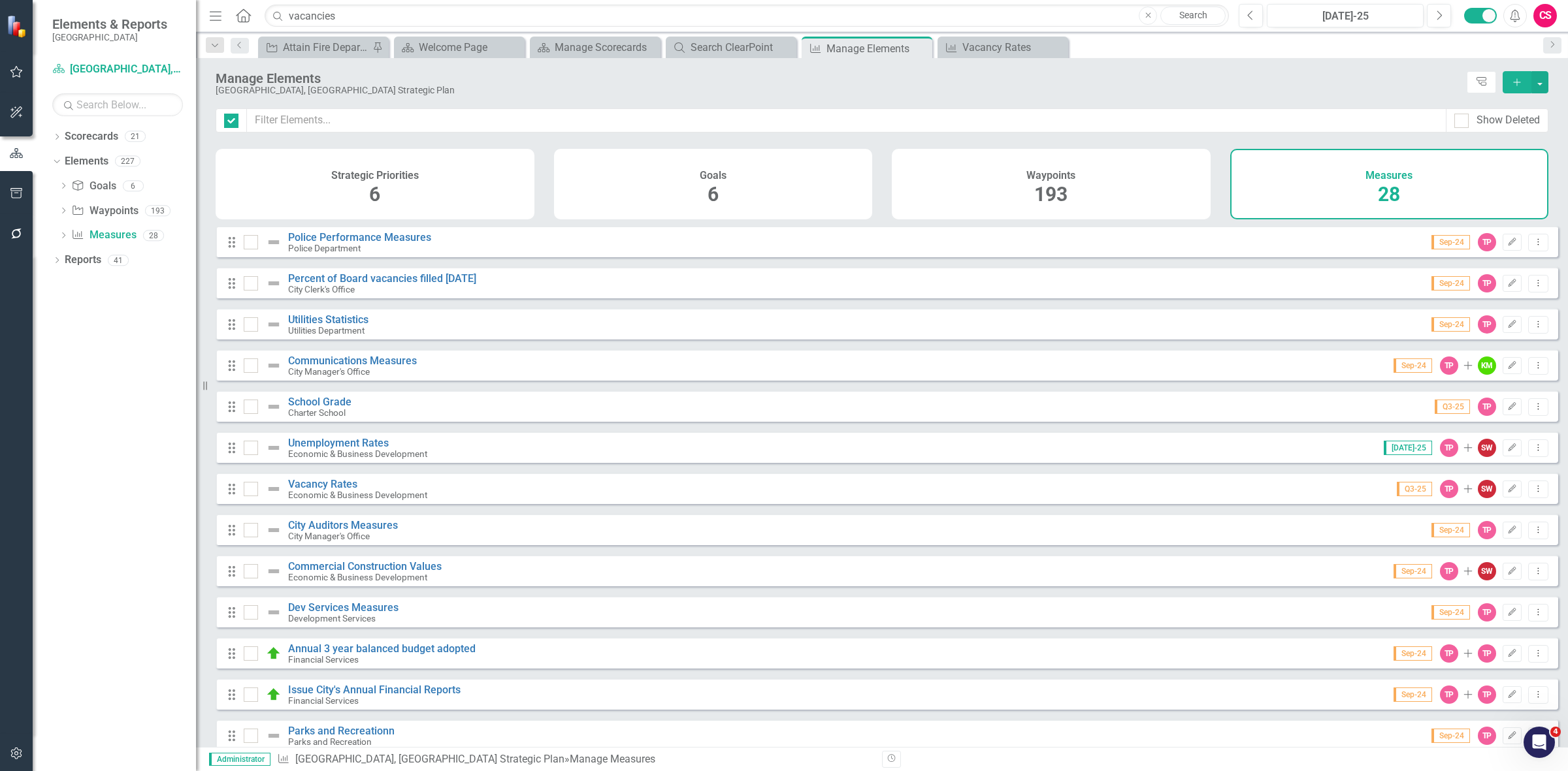
checkbox input "false"
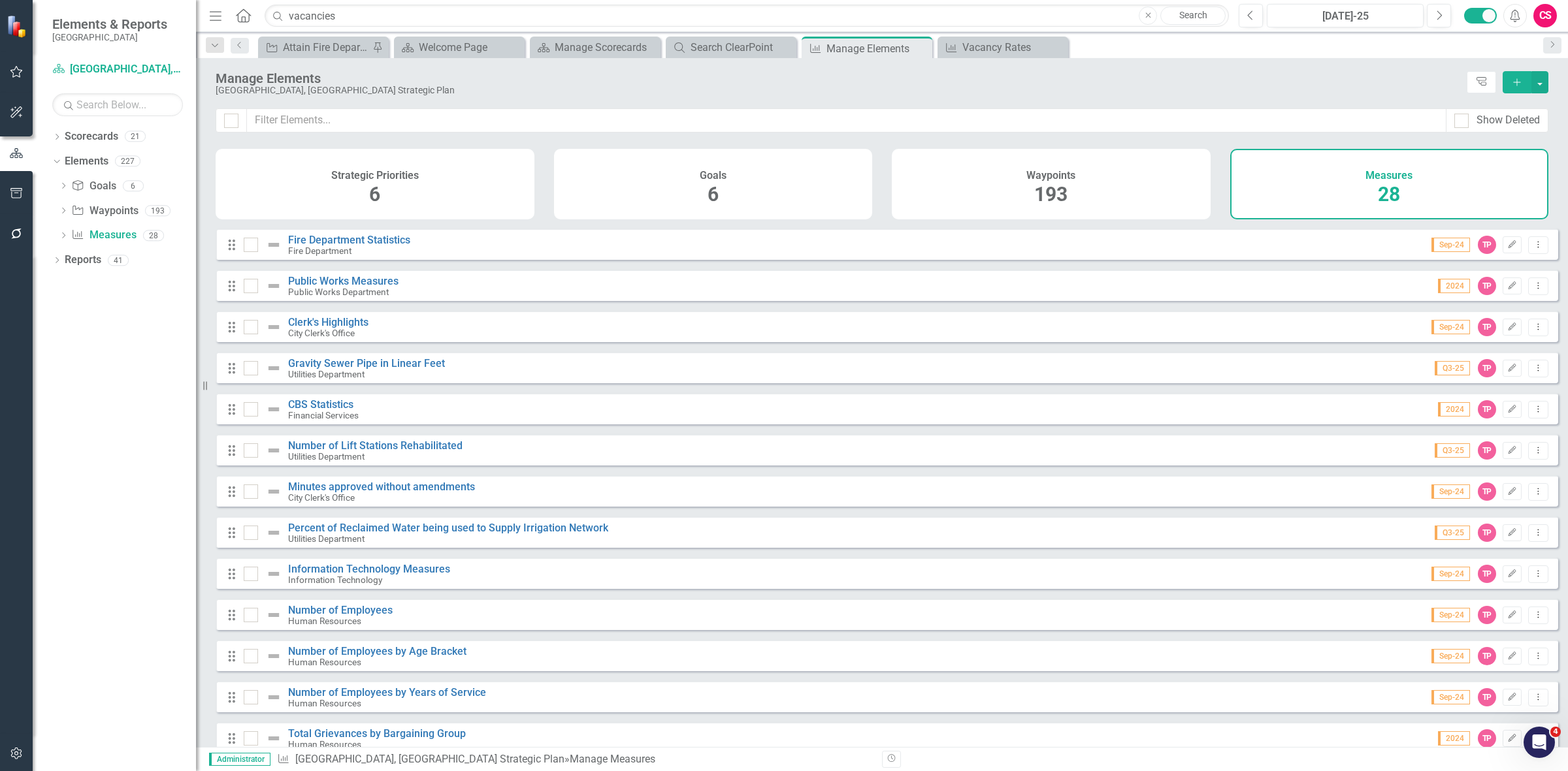
scroll to position [640, 0]
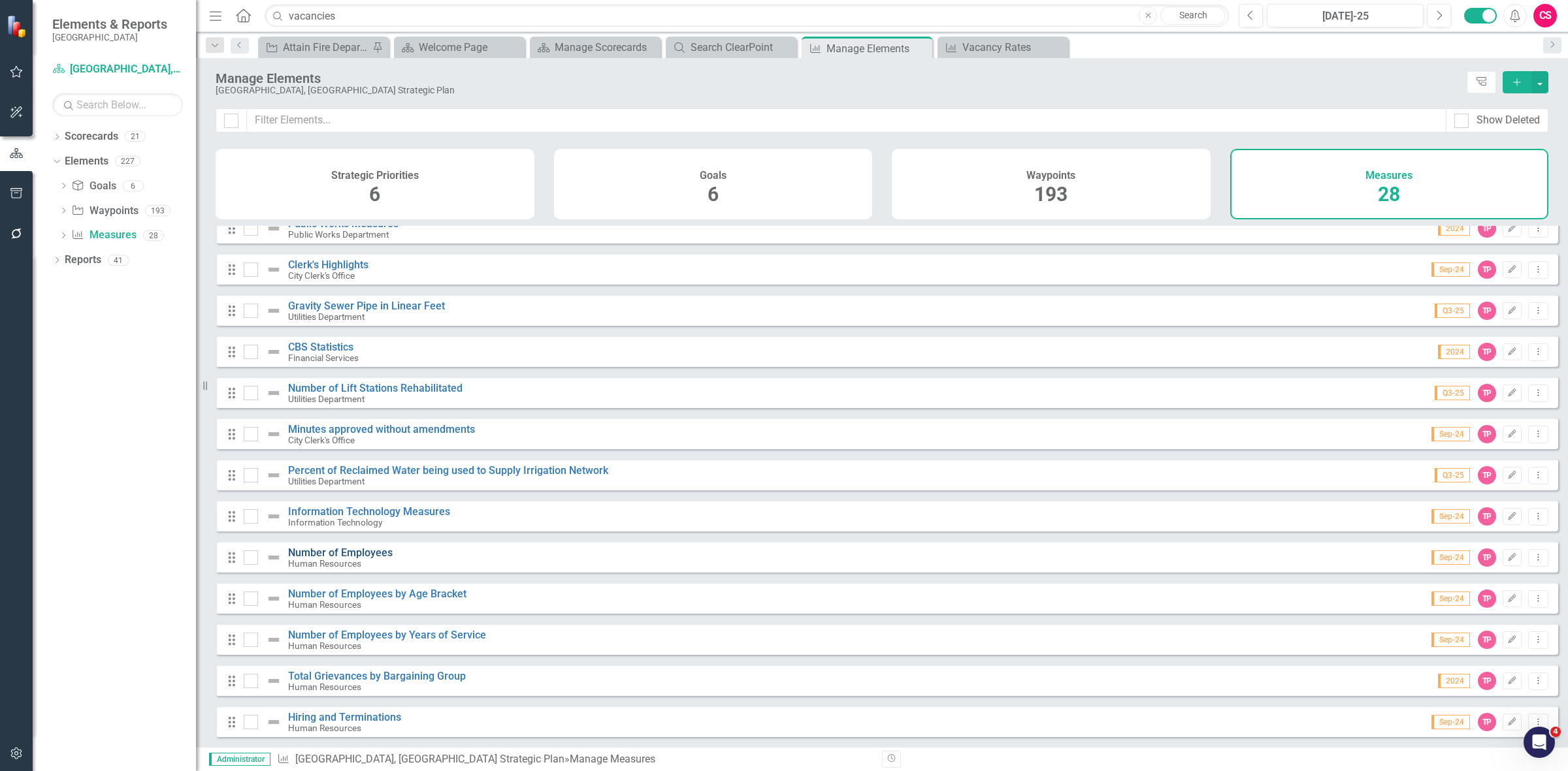
click at [366, 553] on link "Number of Employees" at bounding box center [340, 552] width 105 height 12
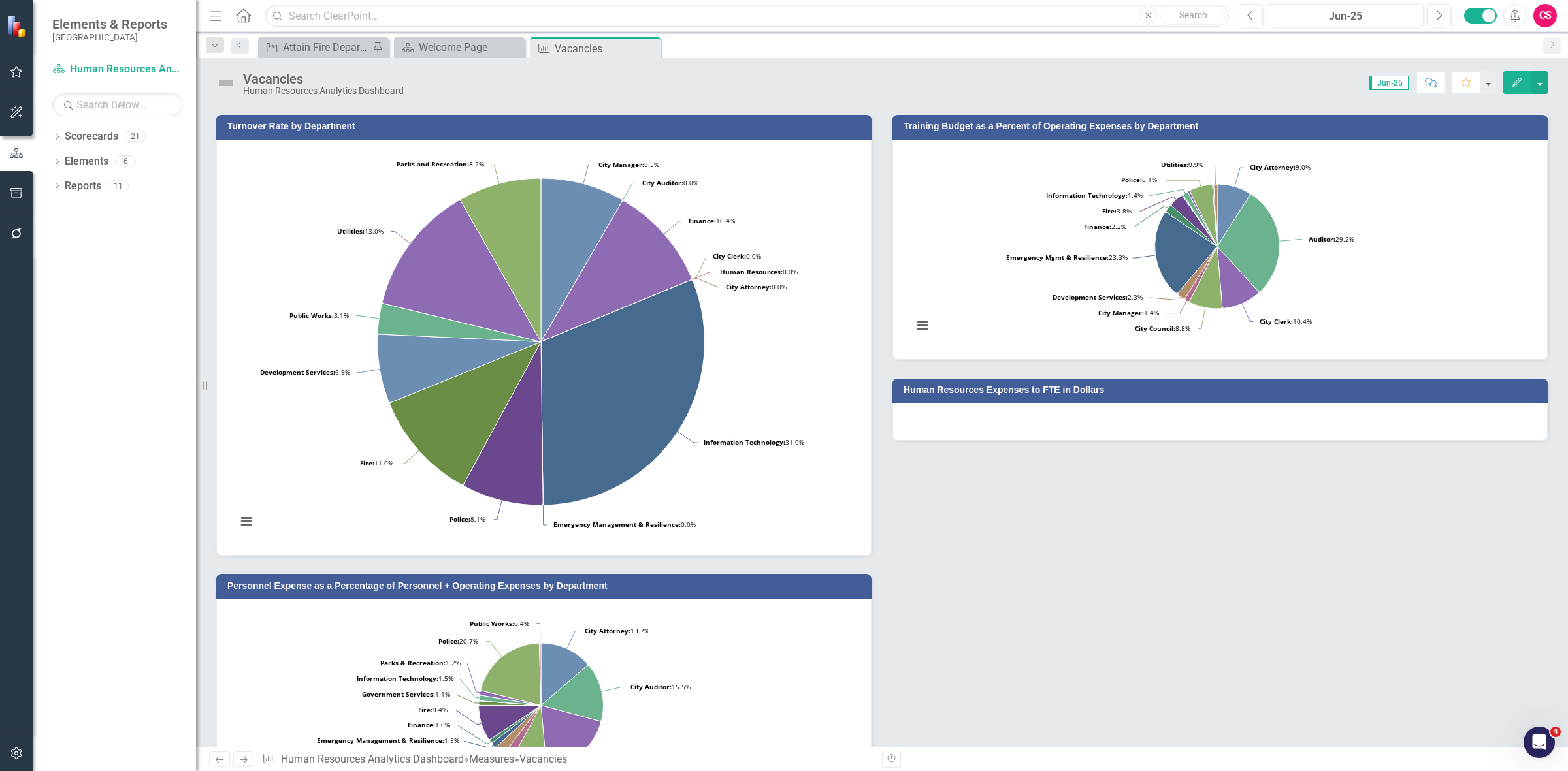
scroll to position [245, 0]
